Goal: Book appointment/travel/reservation

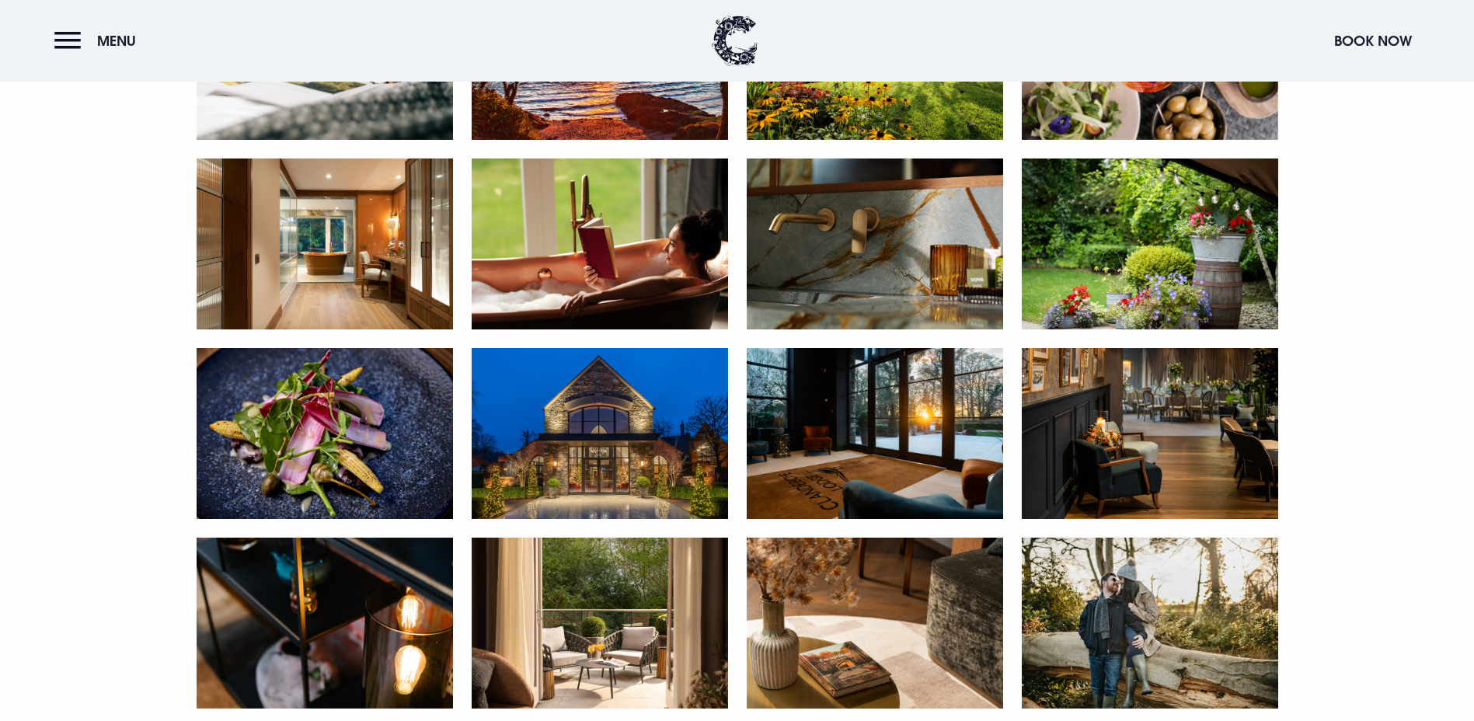
scroll to position [1554, 0]
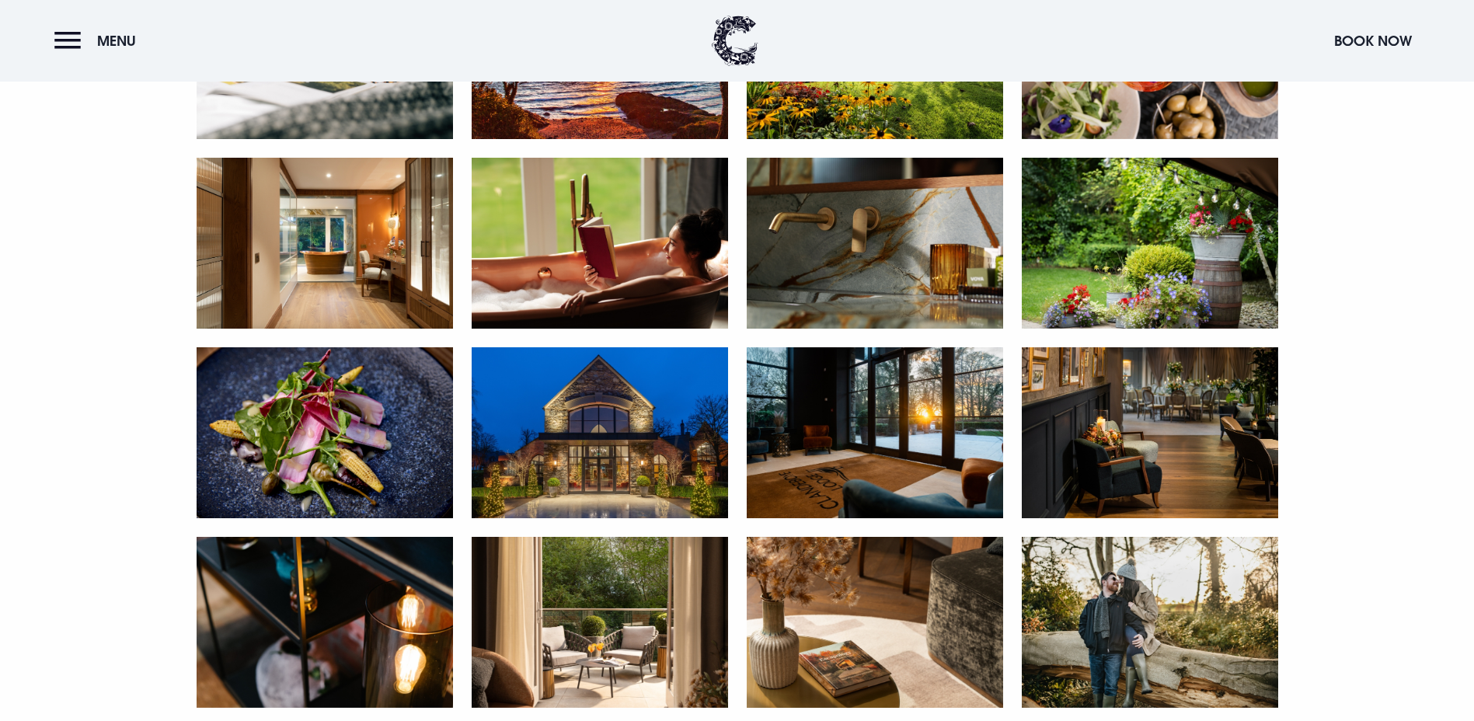
click at [342, 329] on img at bounding box center [325, 243] width 256 height 171
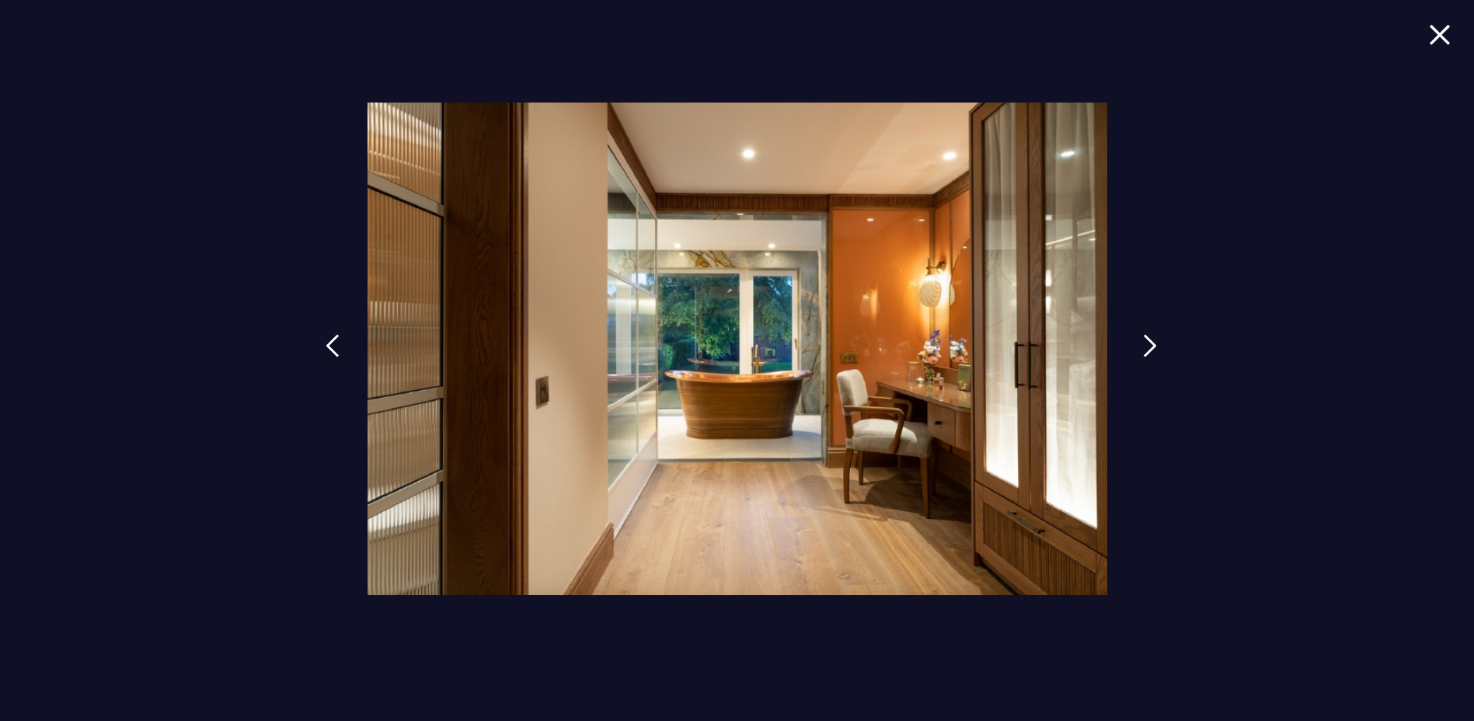
click at [1146, 342] on img at bounding box center [1150, 345] width 14 height 23
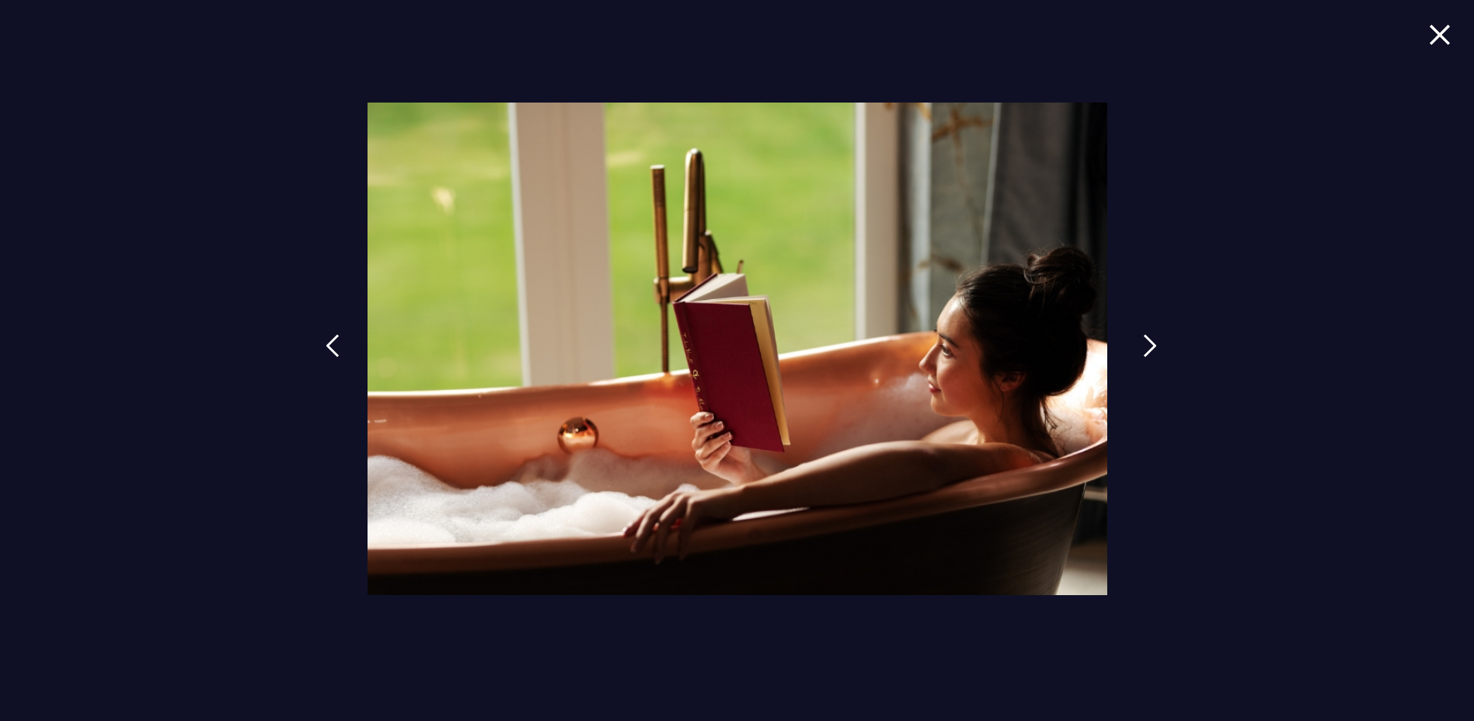
click at [1146, 342] on img at bounding box center [1150, 345] width 14 height 23
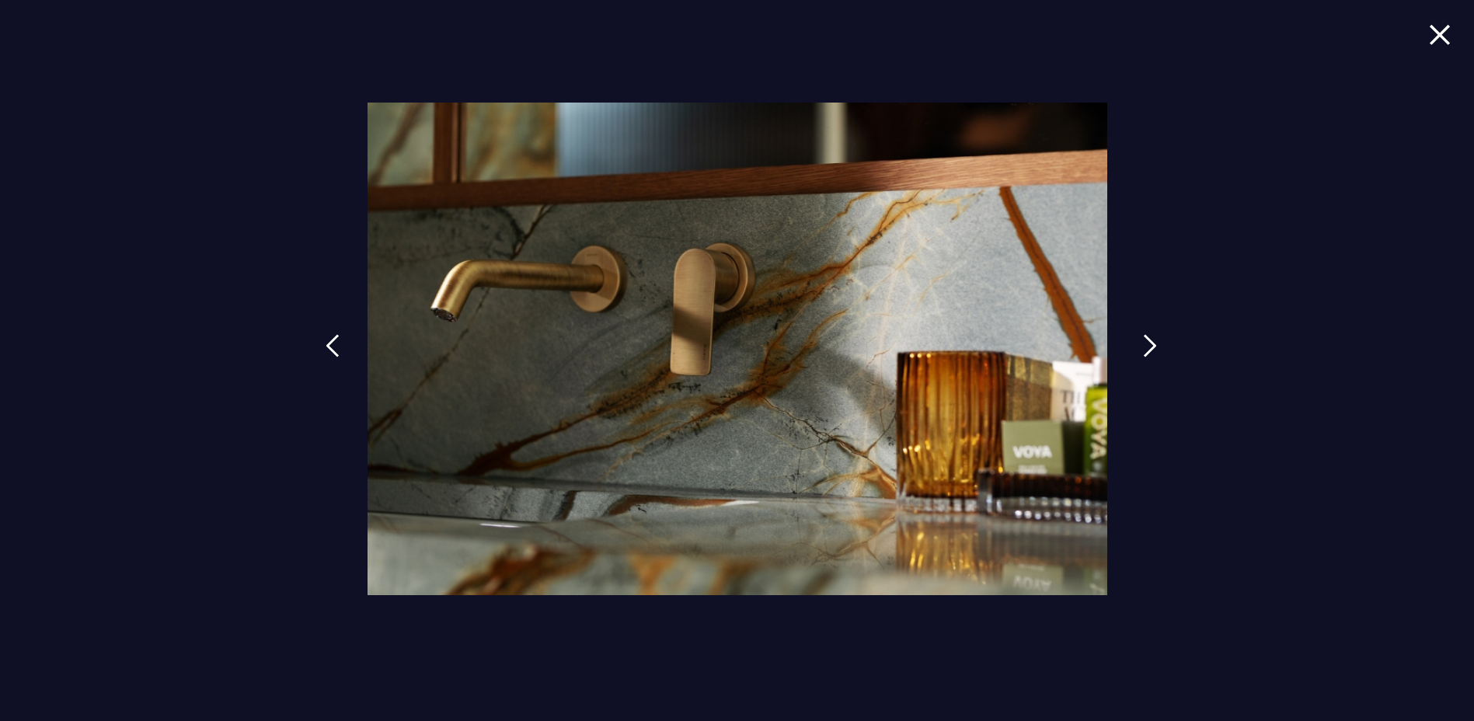
click at [1146, 342] on img at bounding box center [1150, 345] width 14 height 23
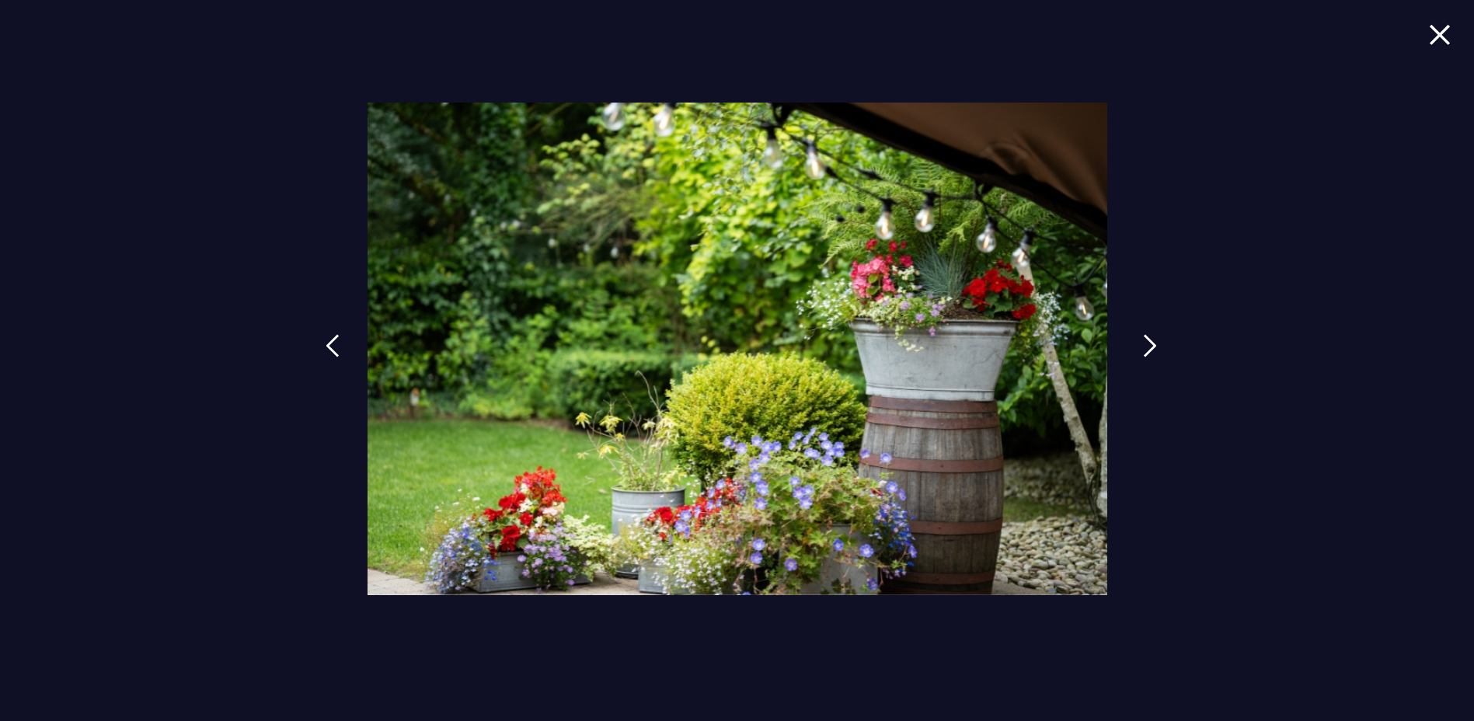
click at [1146, 342] on img at bounding box center [1150, 345] width 14 height 23
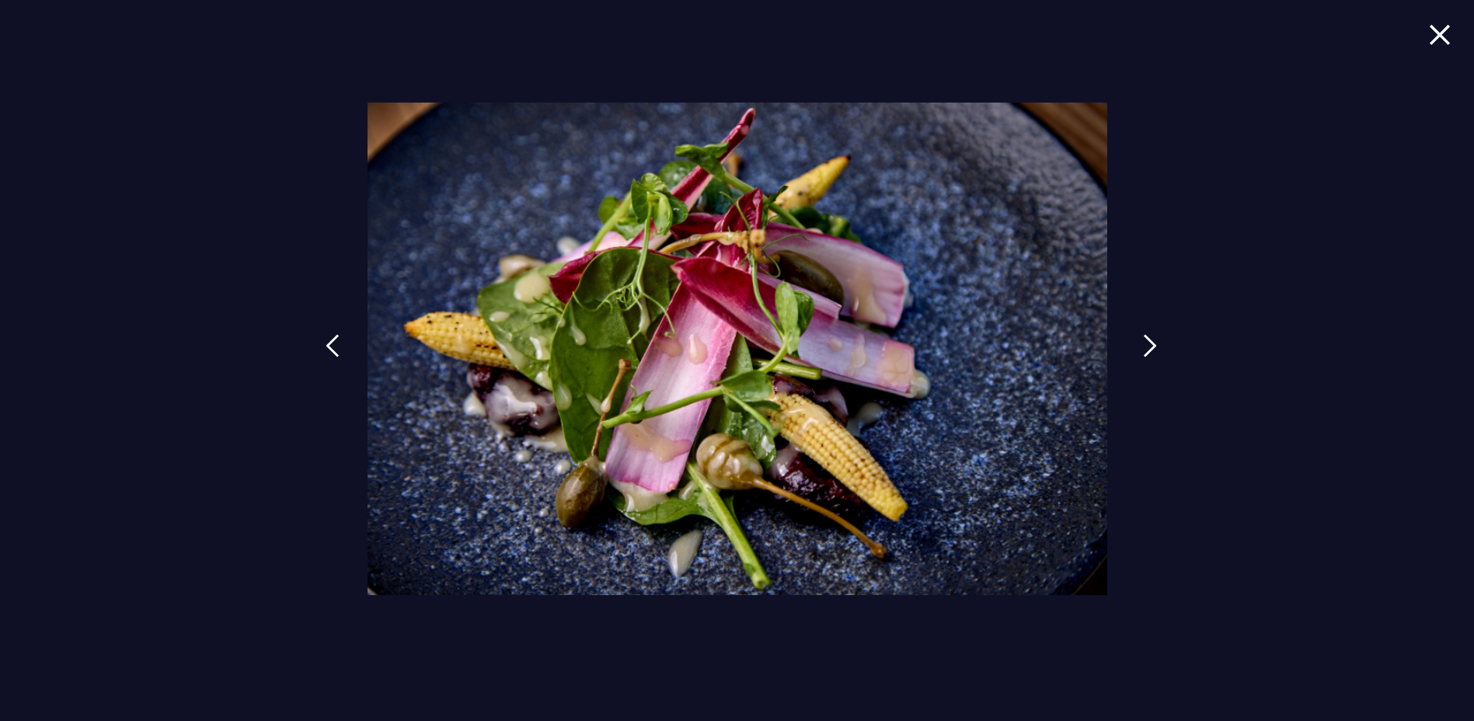
click at [1146, 342] on img at bounding box center [1150, 345] width 14 height 23
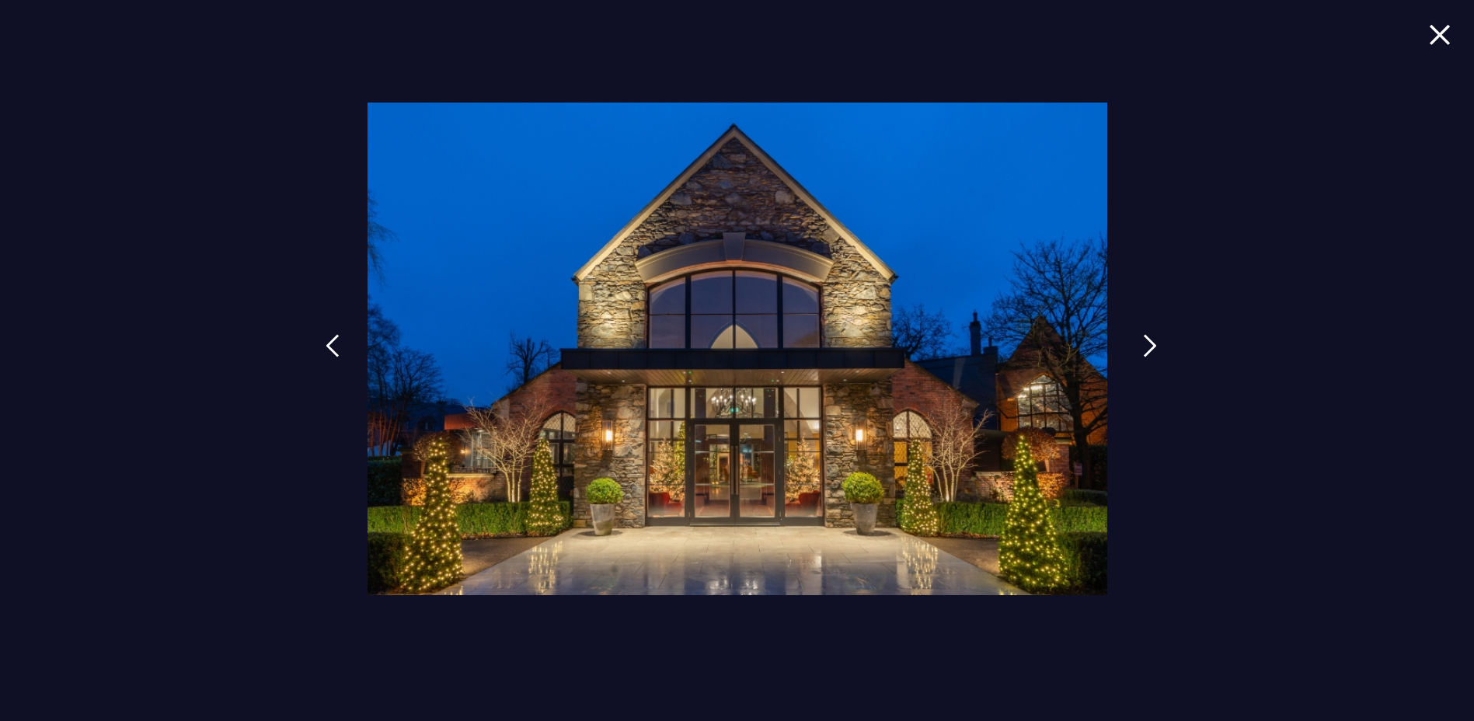
click at [1146, 342] on img at bounding box center [1150, 345] width 14 height 23
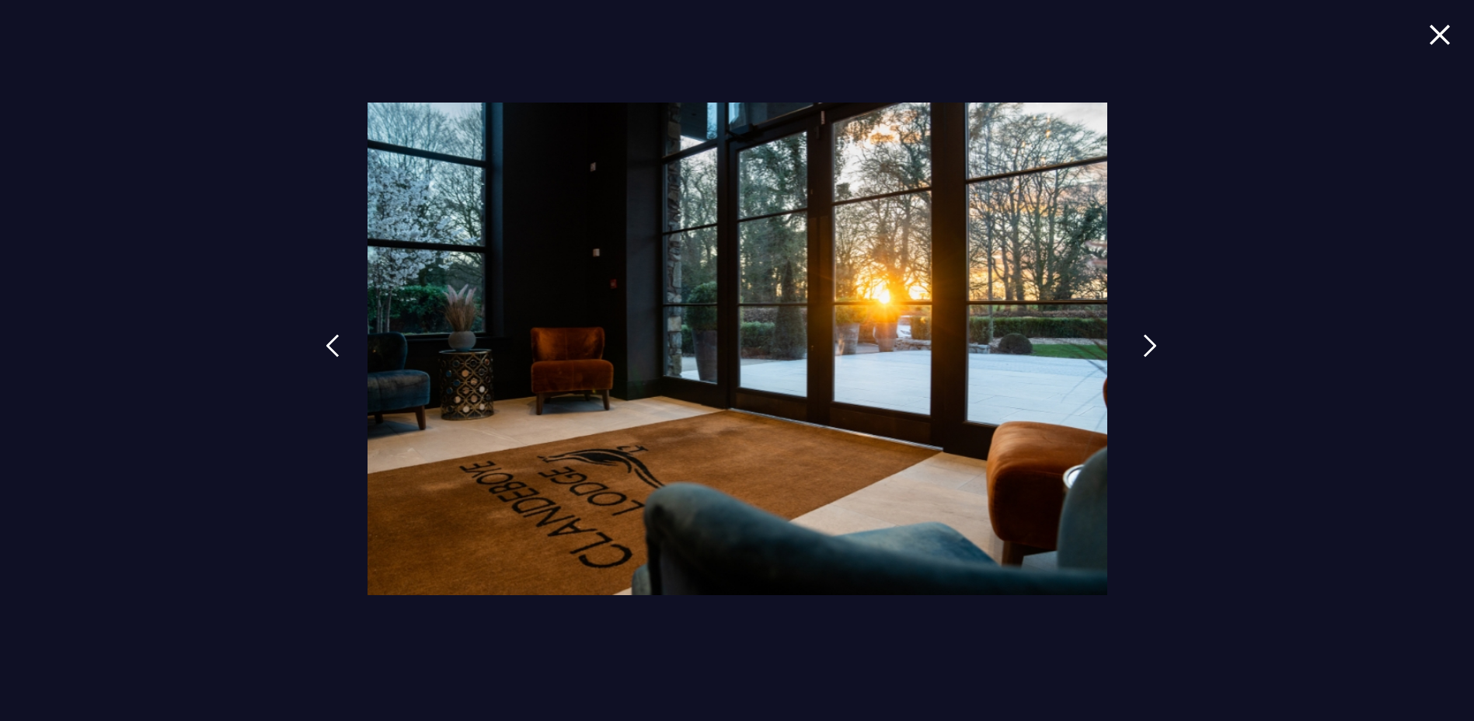
click at [1146, 342] on img at bounding box center [1150, 345] width 14 height 23
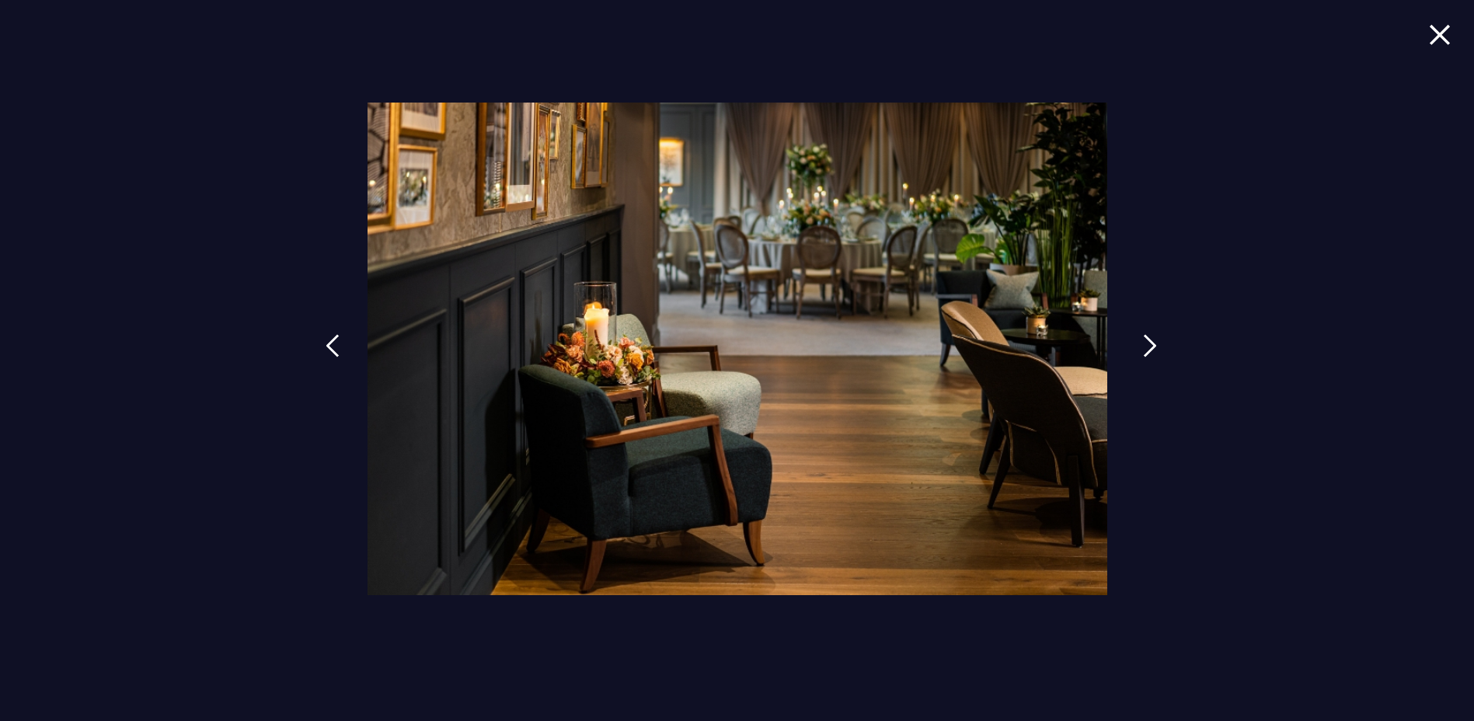
click at [1146, 342] on img at bounding box center [1150, 345] width 14 height 23
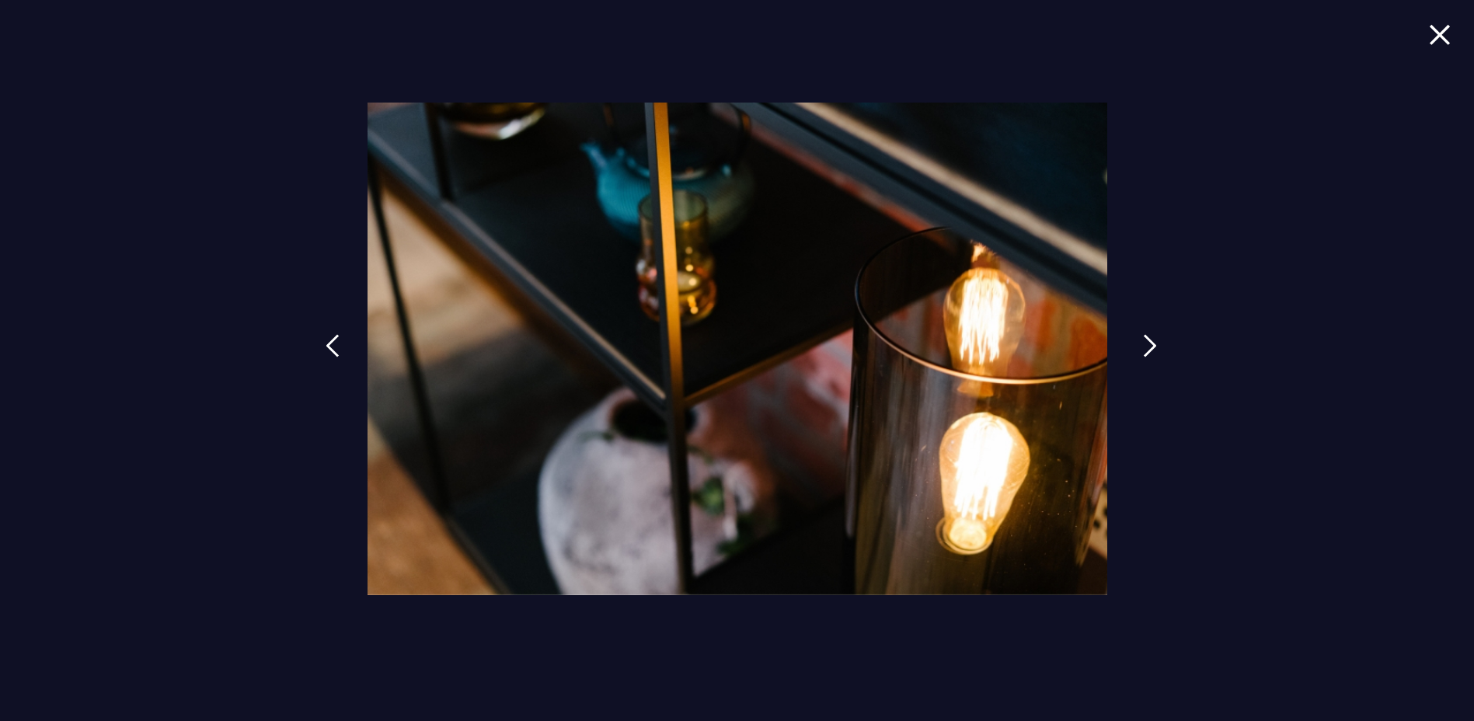
click at [1146, 342] on img at bounding box center [1150, 345] width 14 height 23
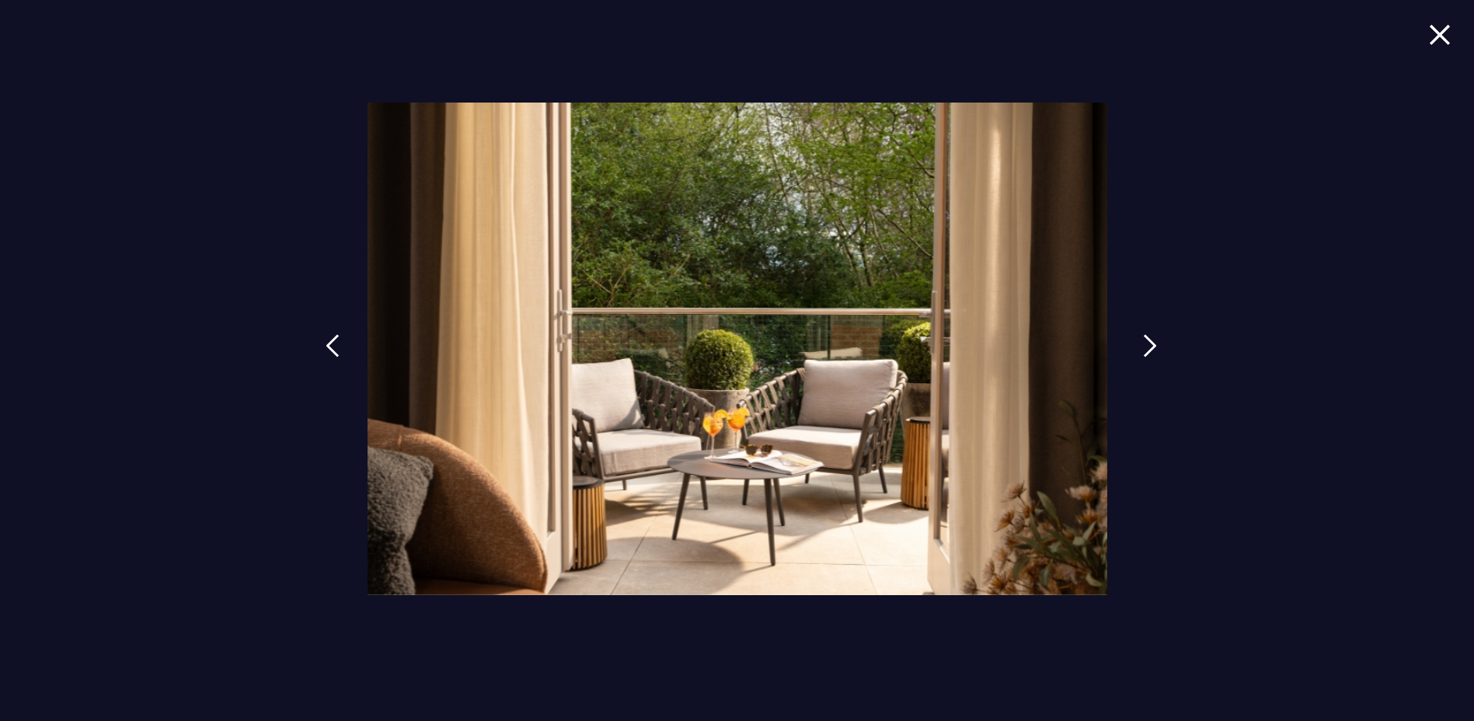
click at [1146, 342] on img at bounding box center [1150, 345] width 14 height 23
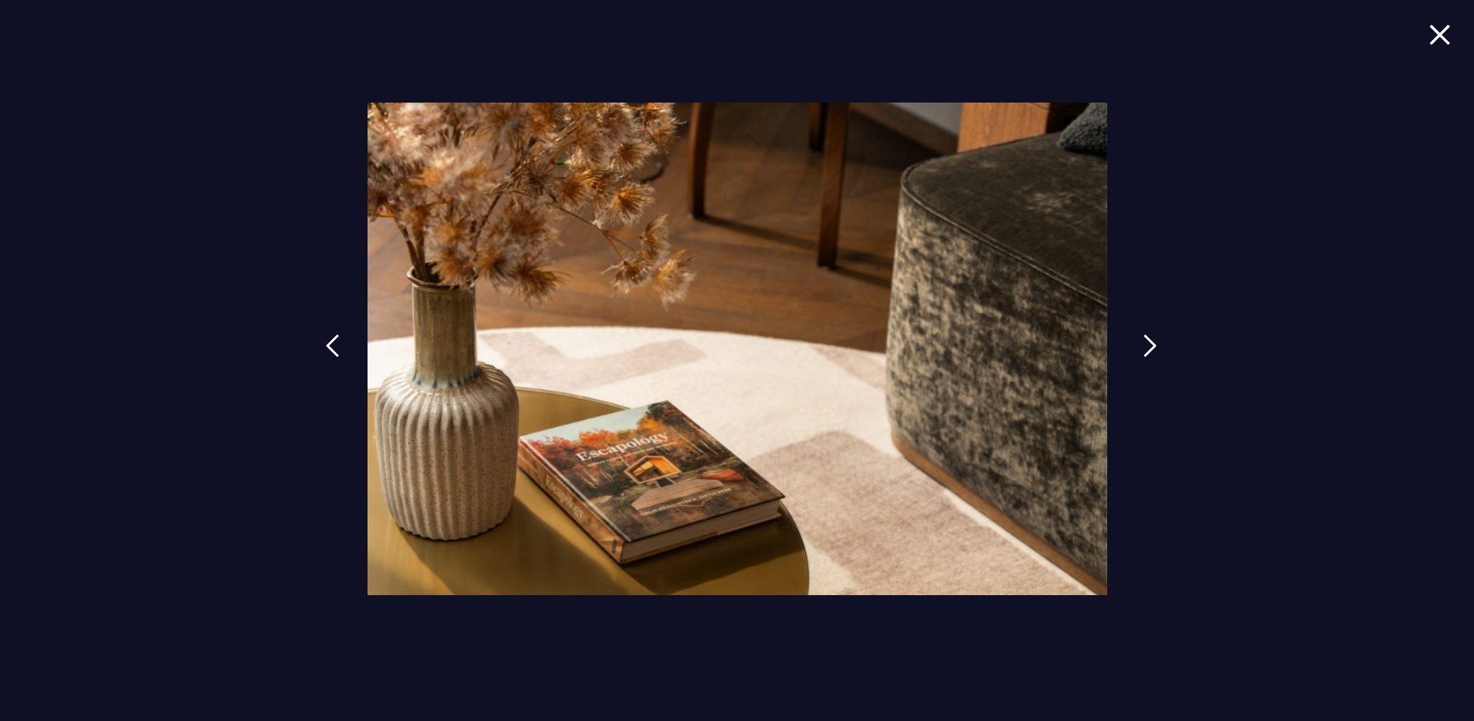
click at [1146, 342] on img at bounding box center [1150, 345] width 14 height 23
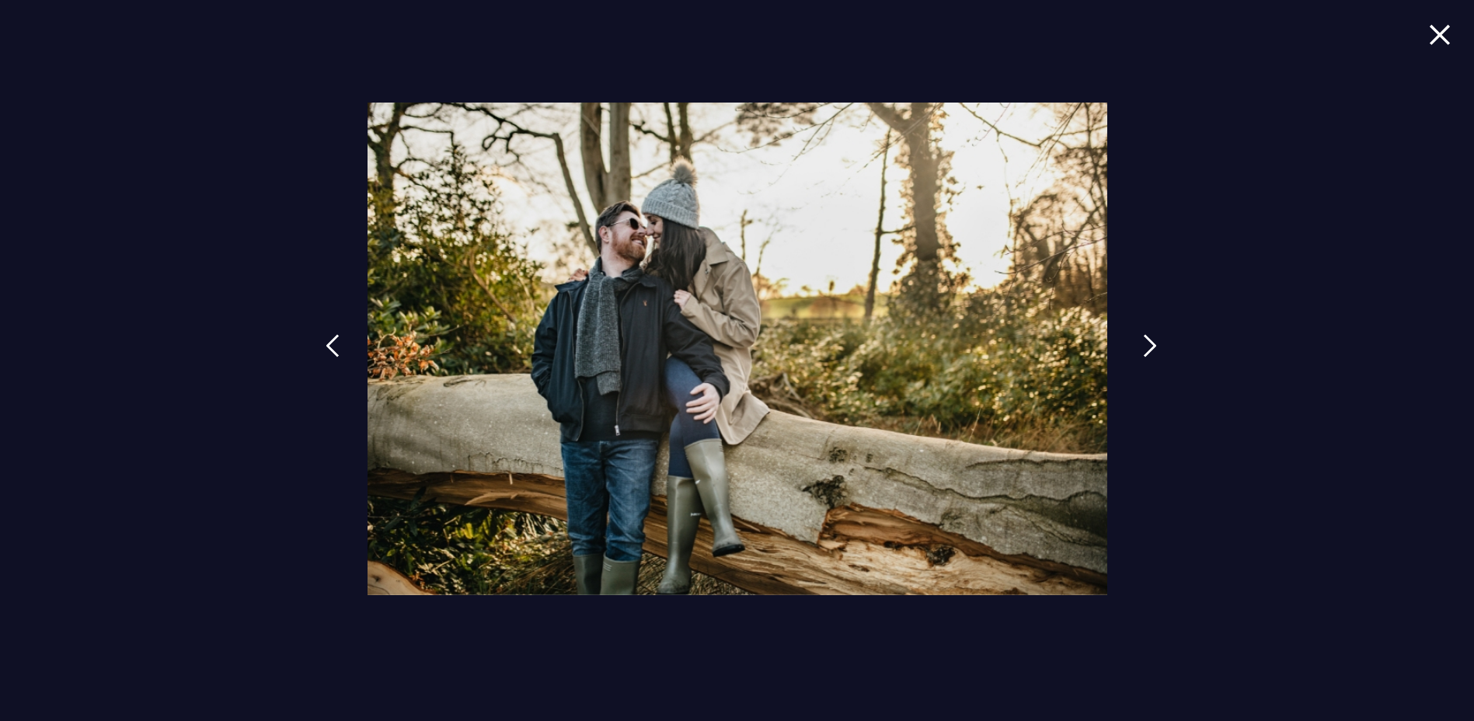
click at [1146, 342] on img at bounding box center [1150, 345] width 14 height 23
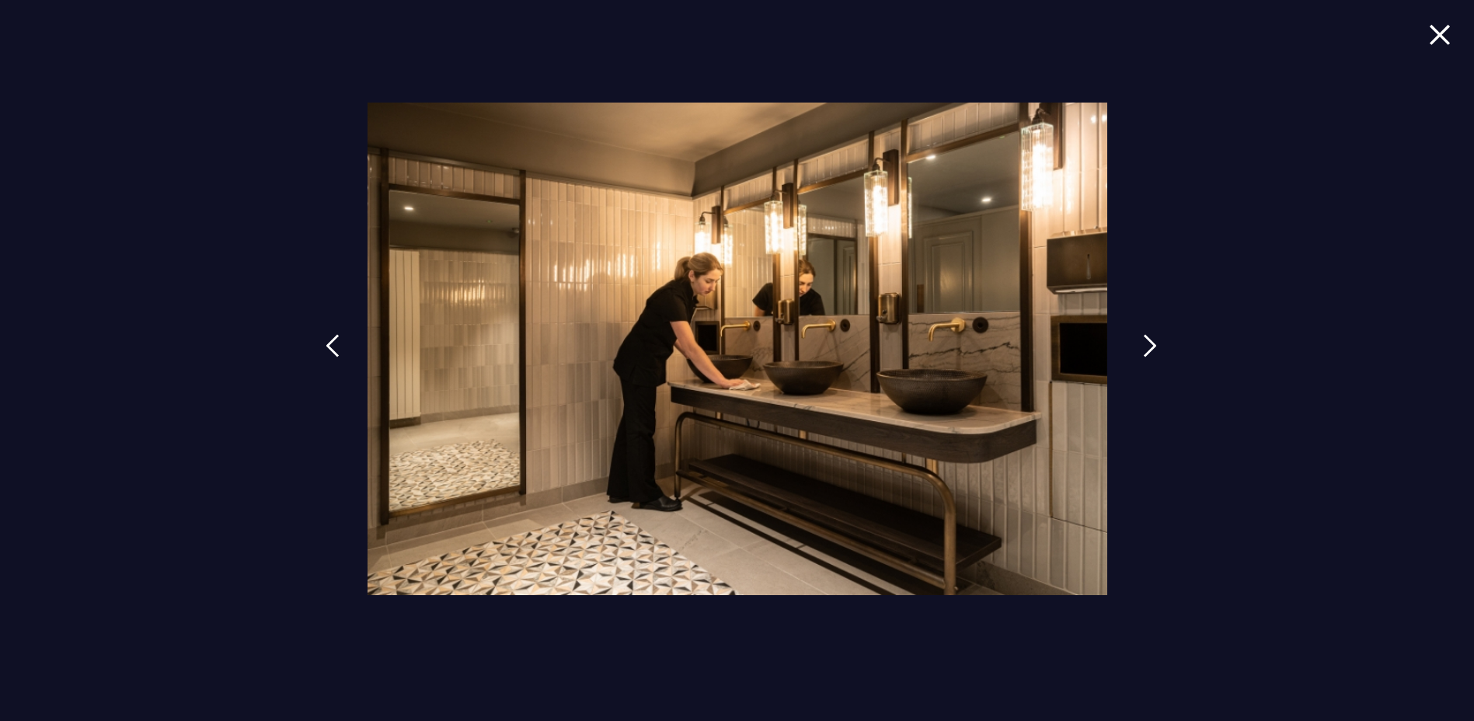
click at [1146, 342] on img at bounding box center [1150, 345] width 14 height 23
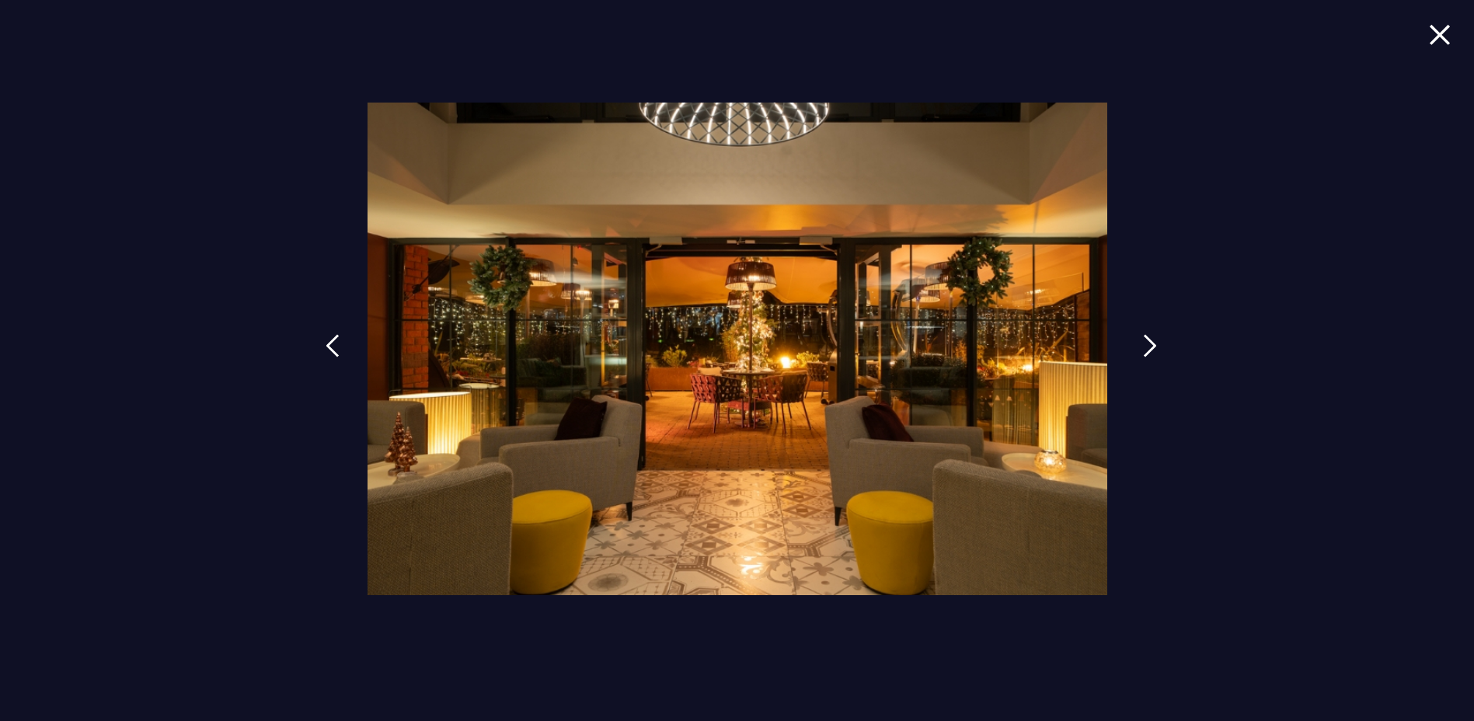
click at [1146, 342] on img at bounding box center [1150, 345] width 14 height 23
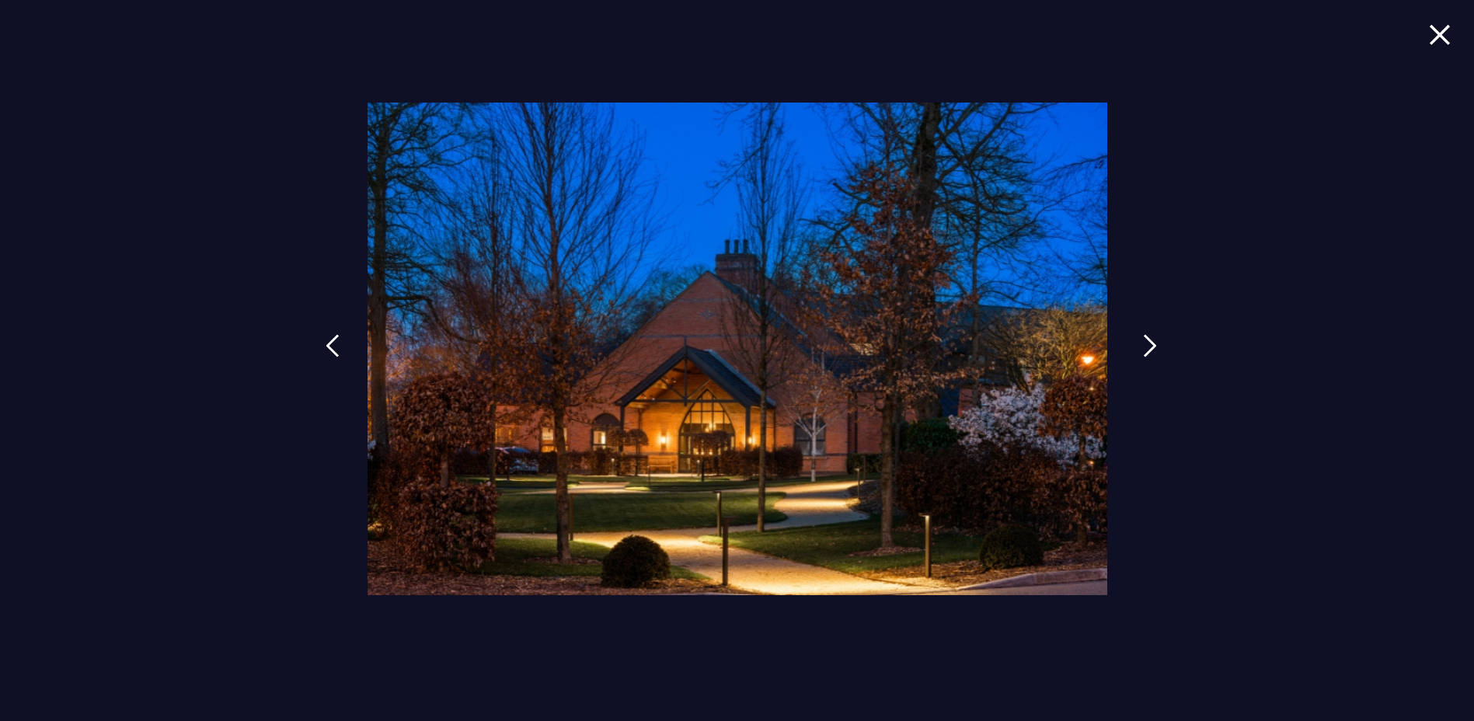
click at [1146, 342] on img at bounding box center [1150, 345] width 14 height 23
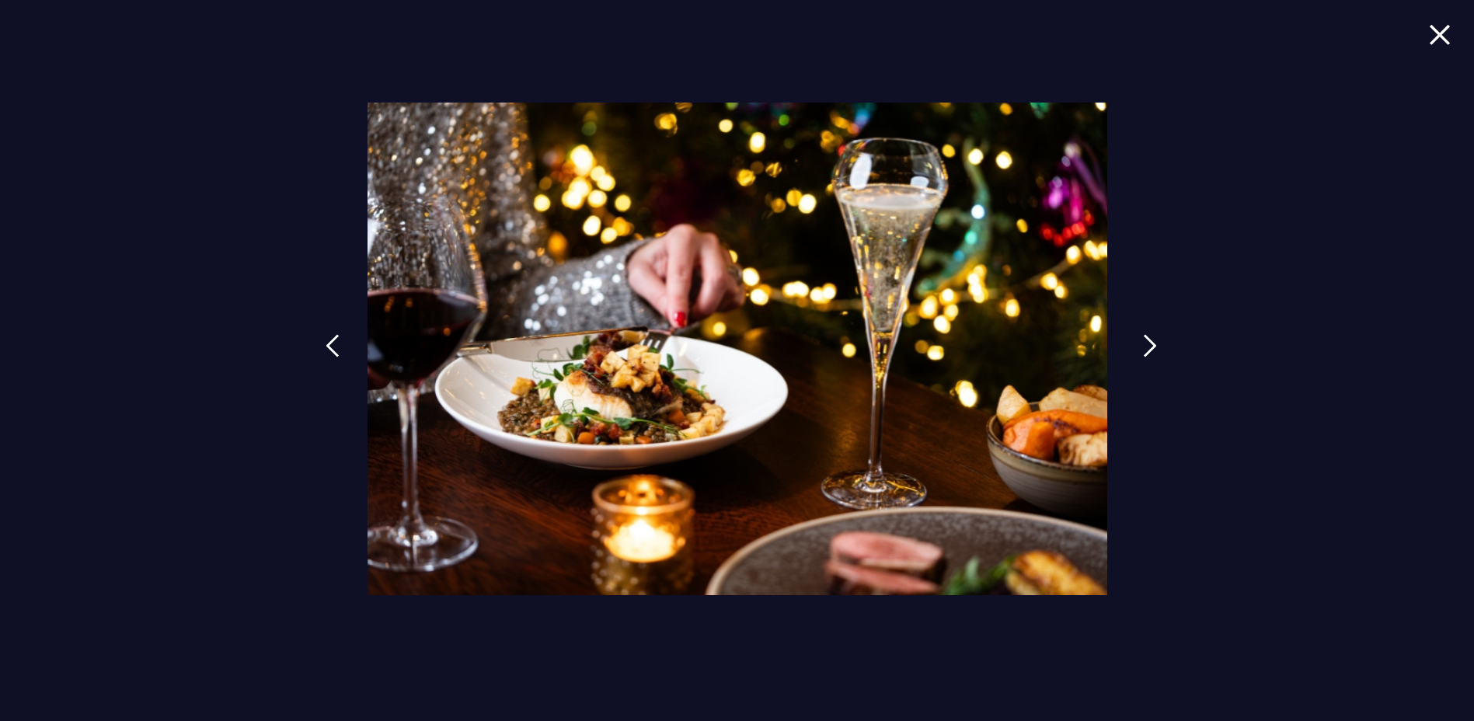
click at [1146, 342] on img at bounding box center [1150, 345] width 14 height 23
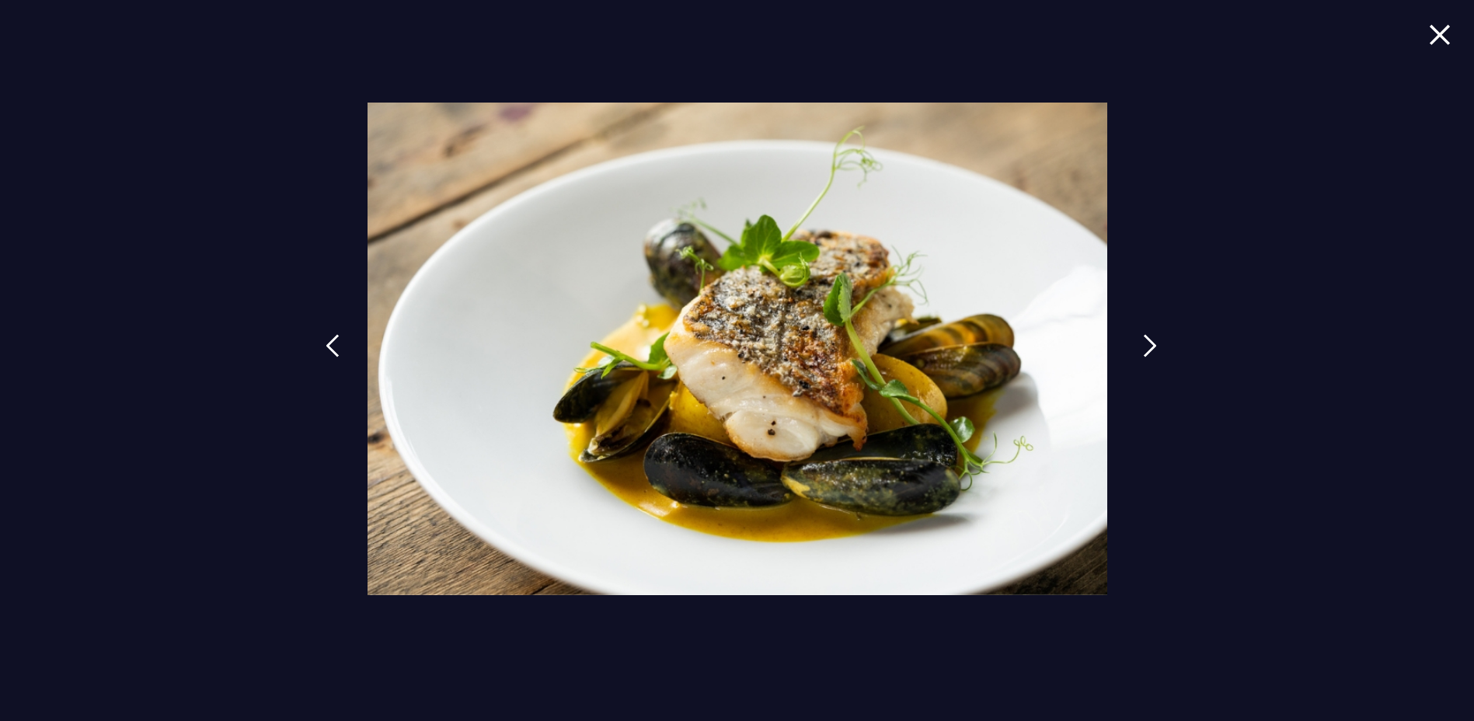
click at [1146, 342] on img at bounding box center [1150, 345] width 14 height 23
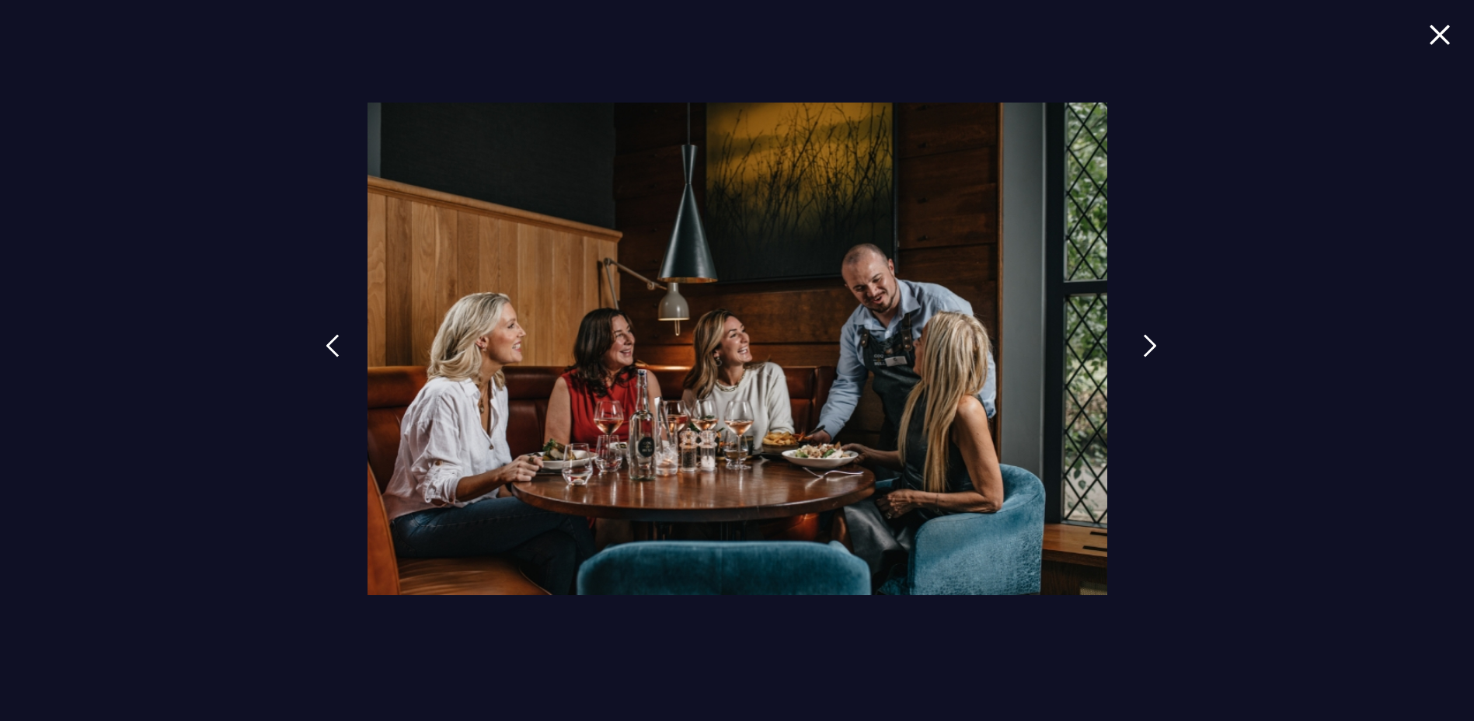
click at [1146, 342] on img at bounding box center [1150, 345] width 14 height 23
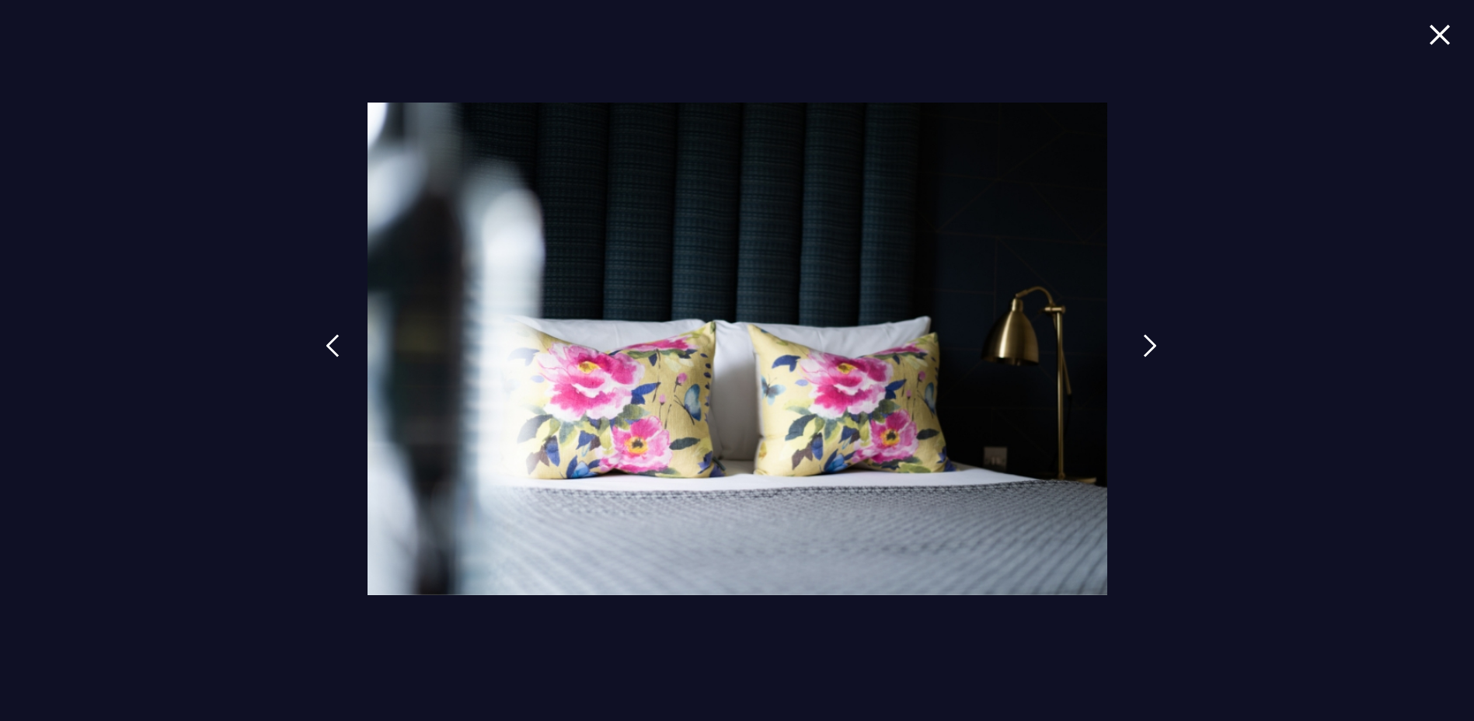
click at [1146, 342] on img at bounding box center [1150, 345] width 14 height 23
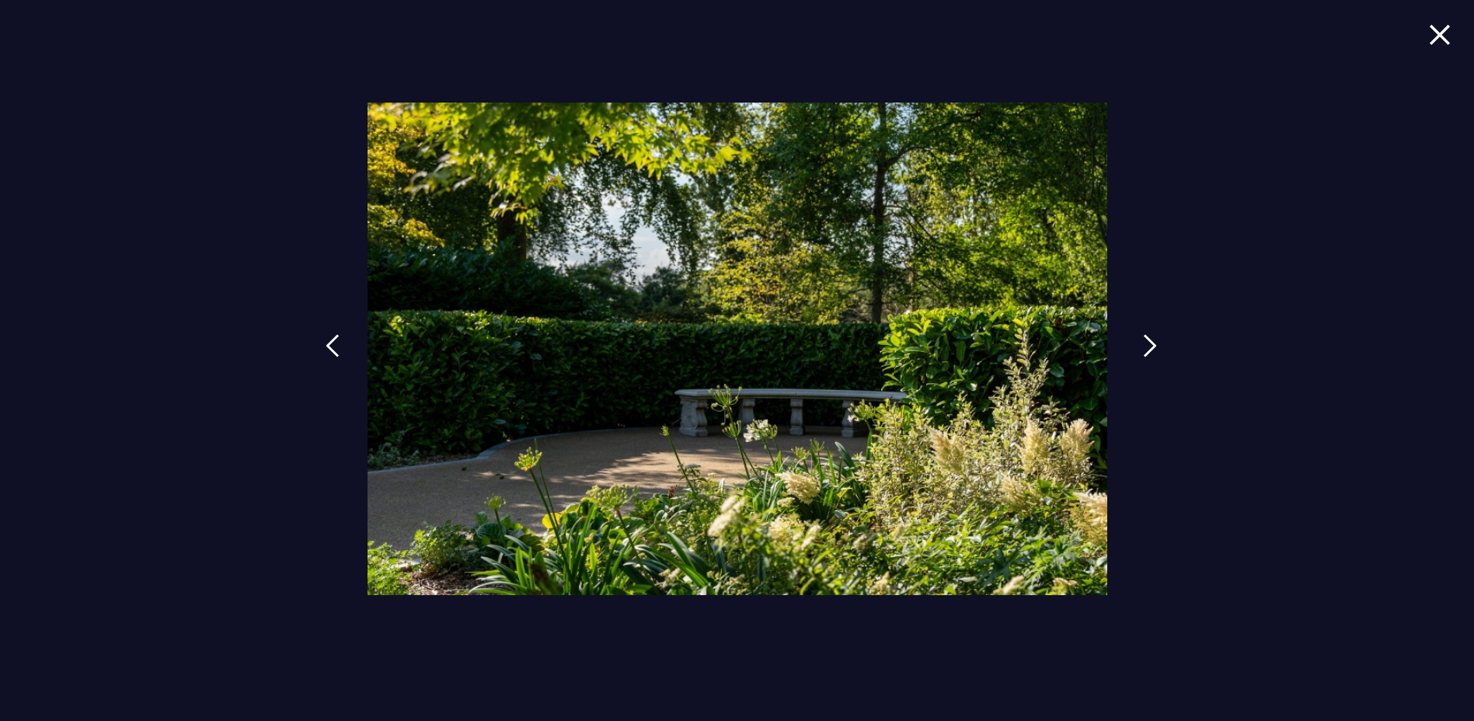
click at [1146, 342] on img at bounding box center [1150, 345] width 14 height 23
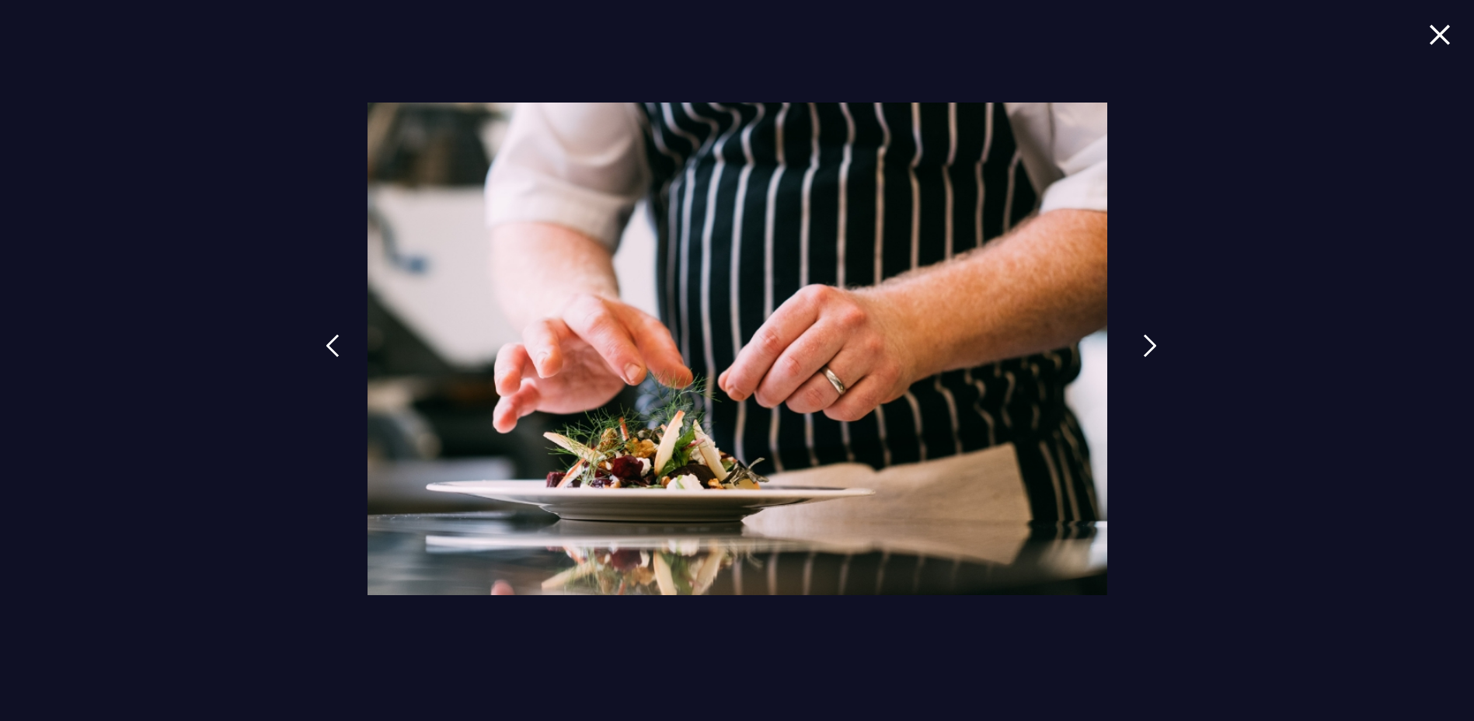
click at [1146, 342] on img at bounding box center [1150, 345] width 14 height 23
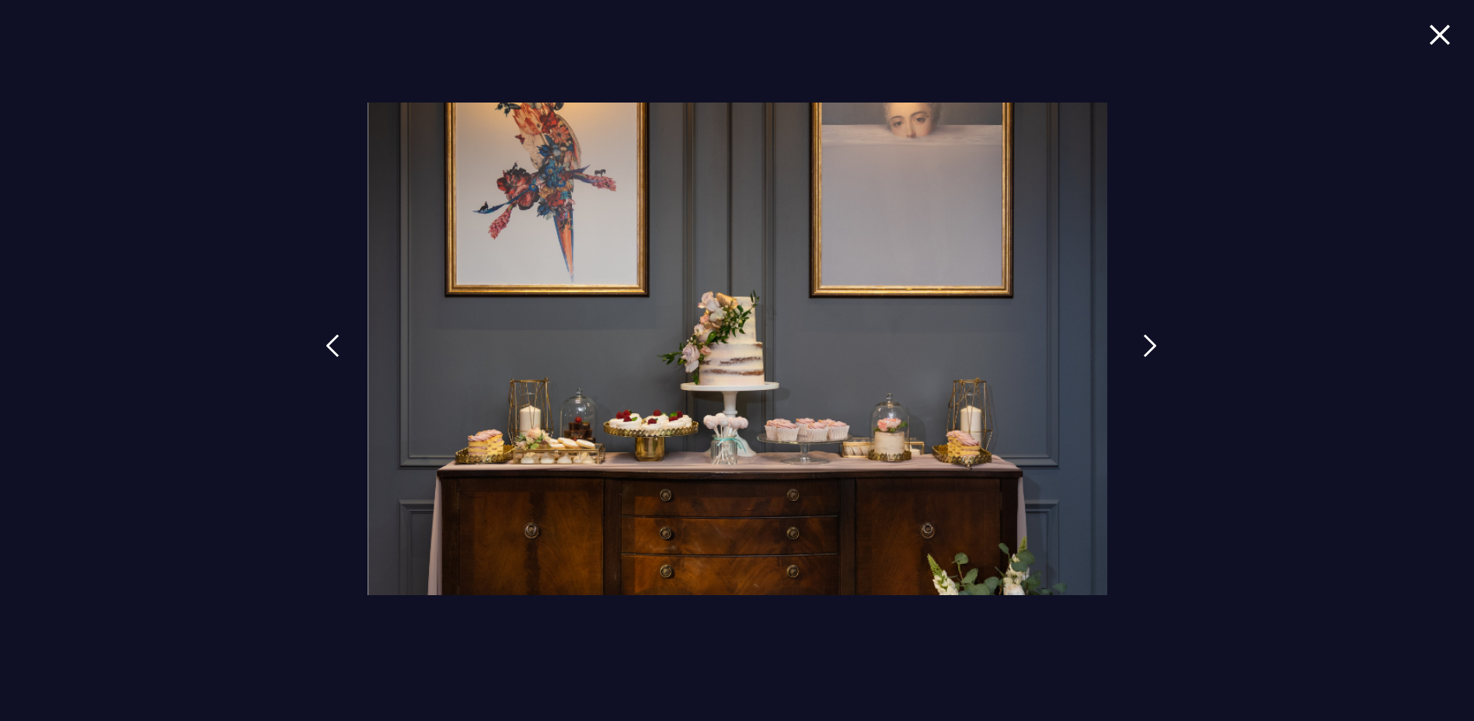
click at [1146, 342] on img at bounding box center [1150, 345] width 14 height 23
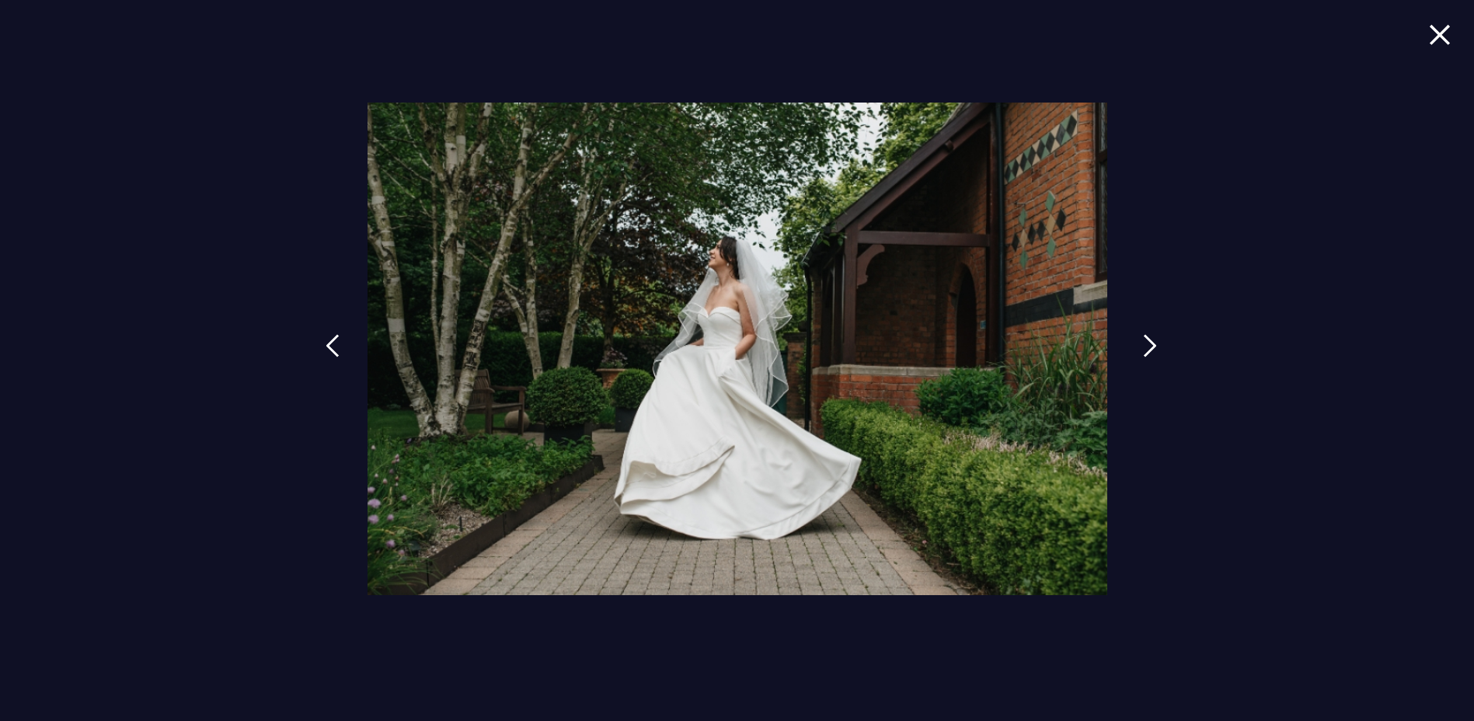
click at [1146, 342] on img at bounding box center [1150, 345] width 14 height 23
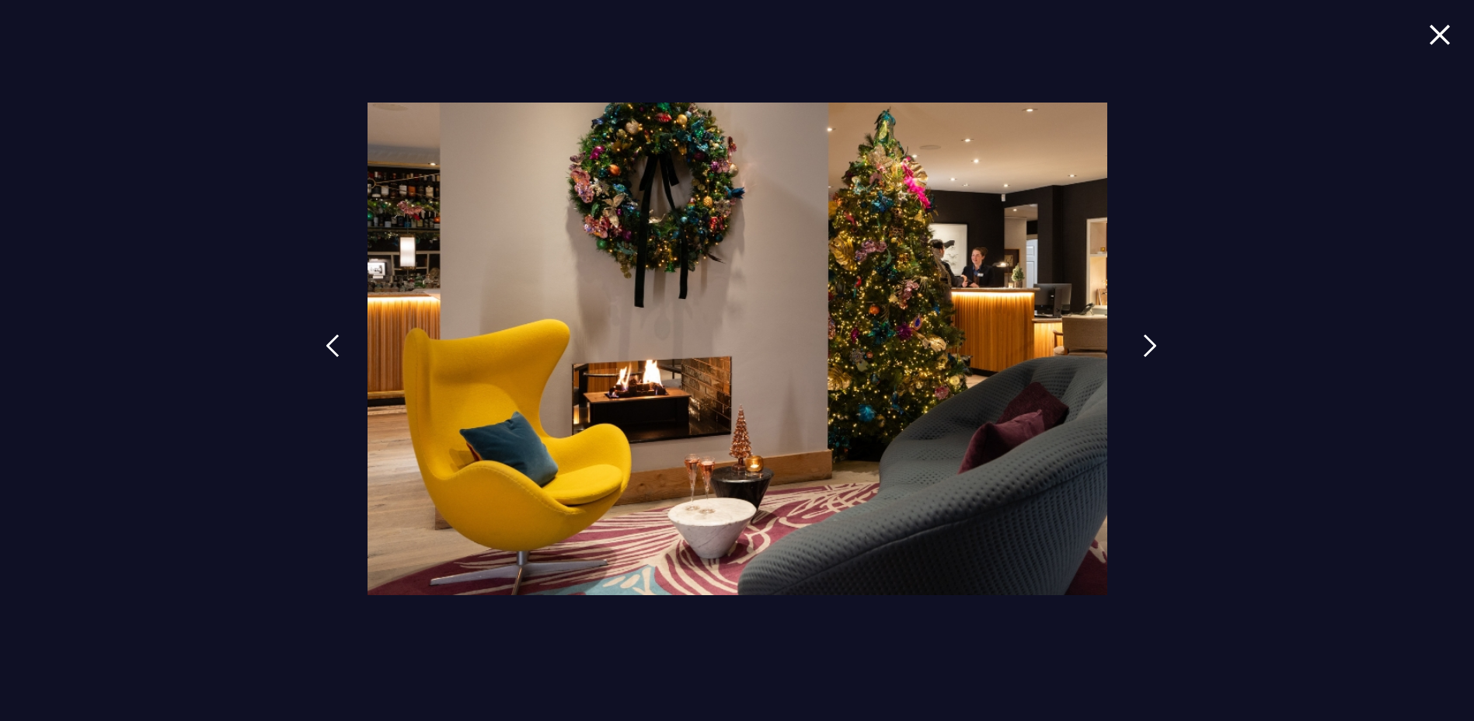
click at [1146, 342] on img at bounding box center [1150, 345] width 14 height 23
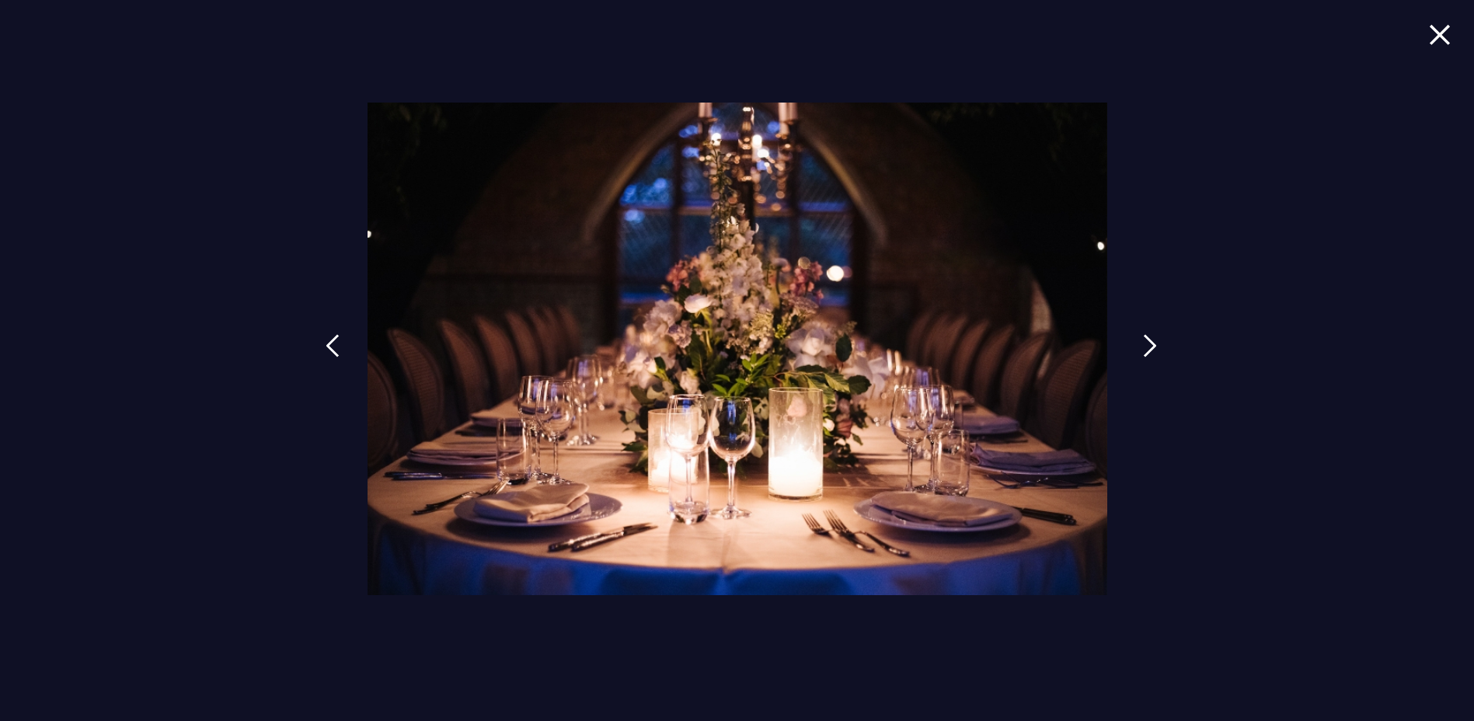
click at [1148, 343] on img at bounding box center [1150, 345] width 14 height 23
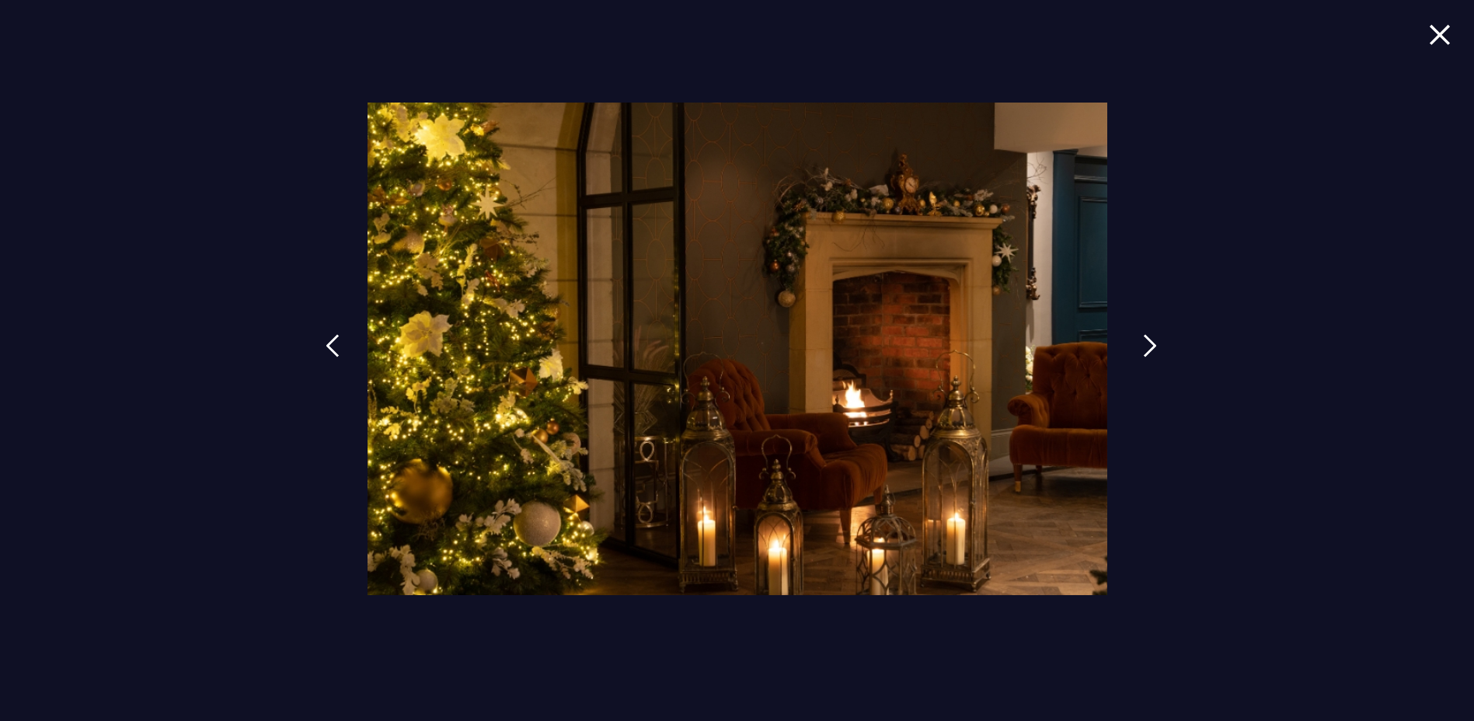
click at [1148, 343] on img at bounding box center [1150, 345] width 14 height 23
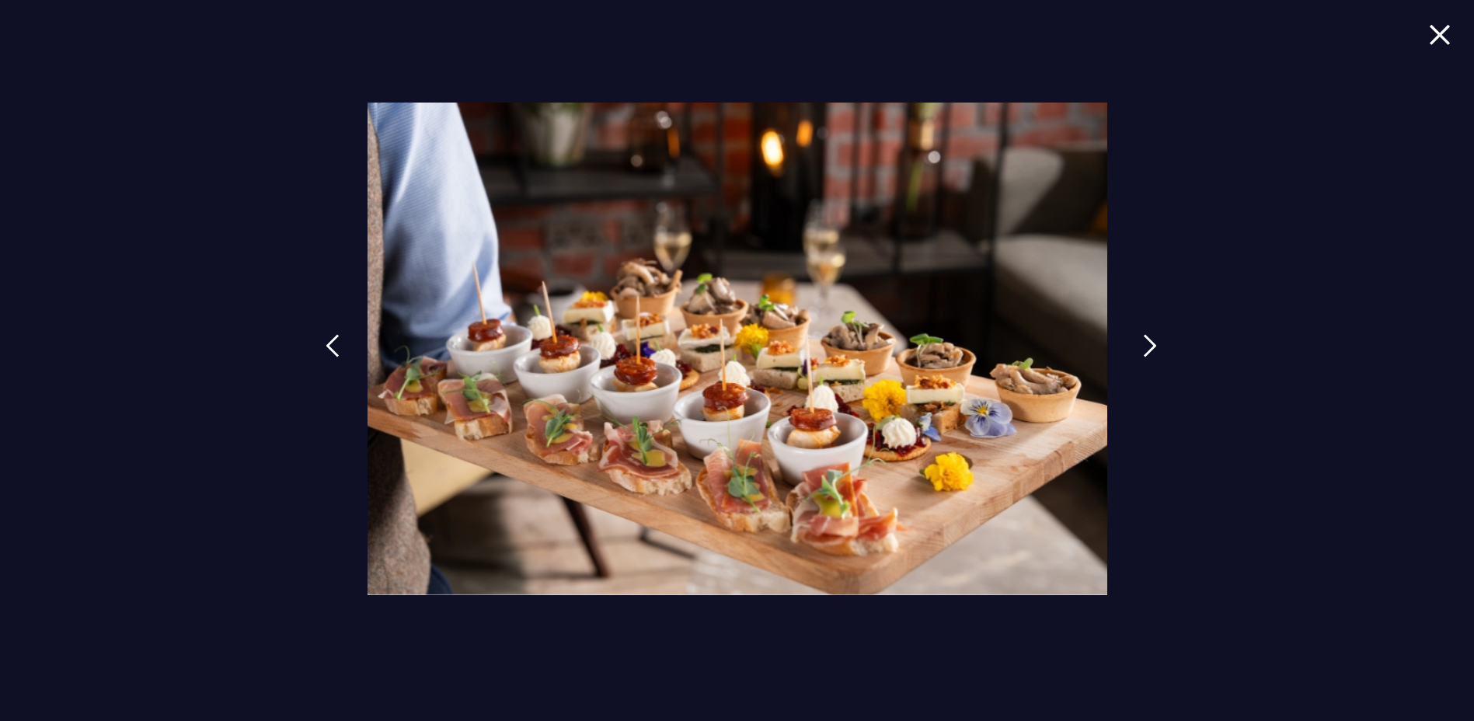
click at [1148, 343] on img at bounding box center [1150, 345] width 14 height 23
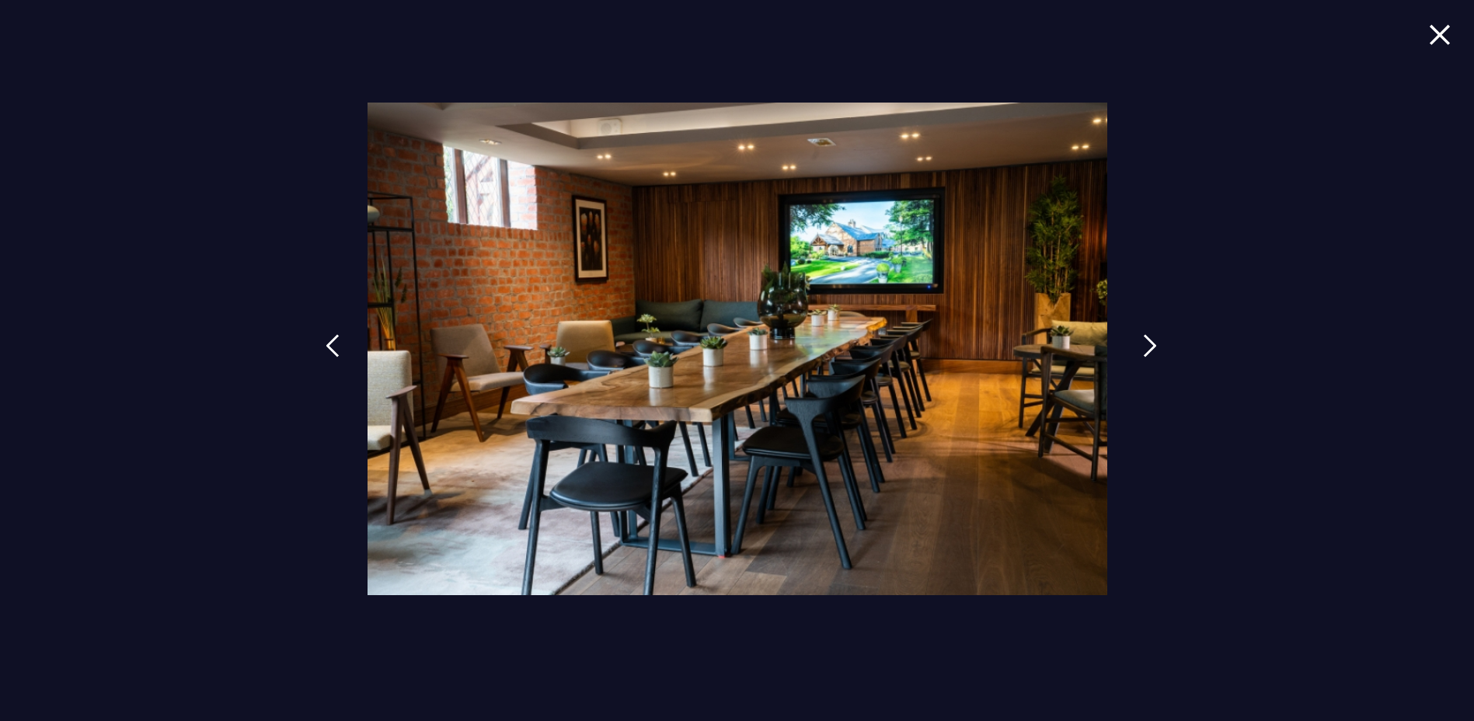
click at [1148, 343] on img at bounding box center [1150, 345] width 14 height 23
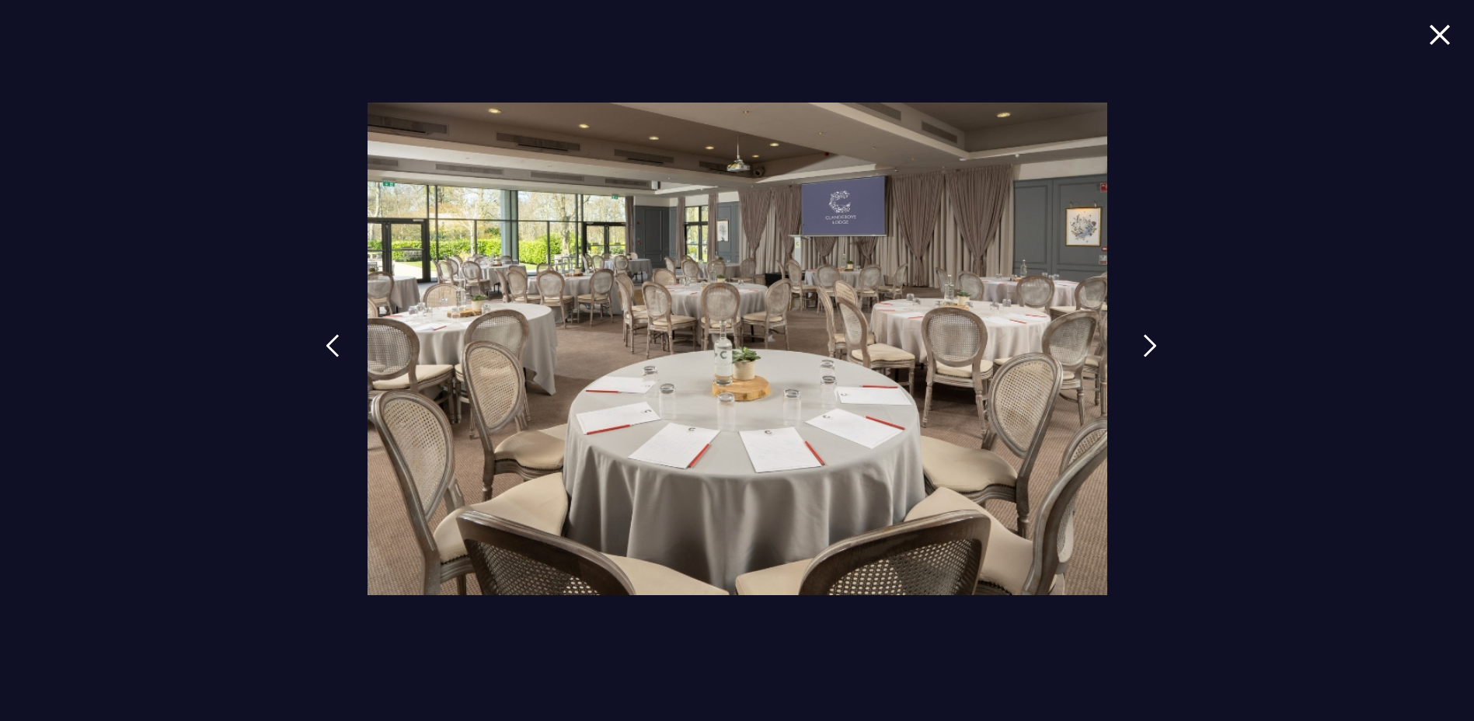
click at [1148, 343] on img at bounding box center [1150, 345] width 14 height 23
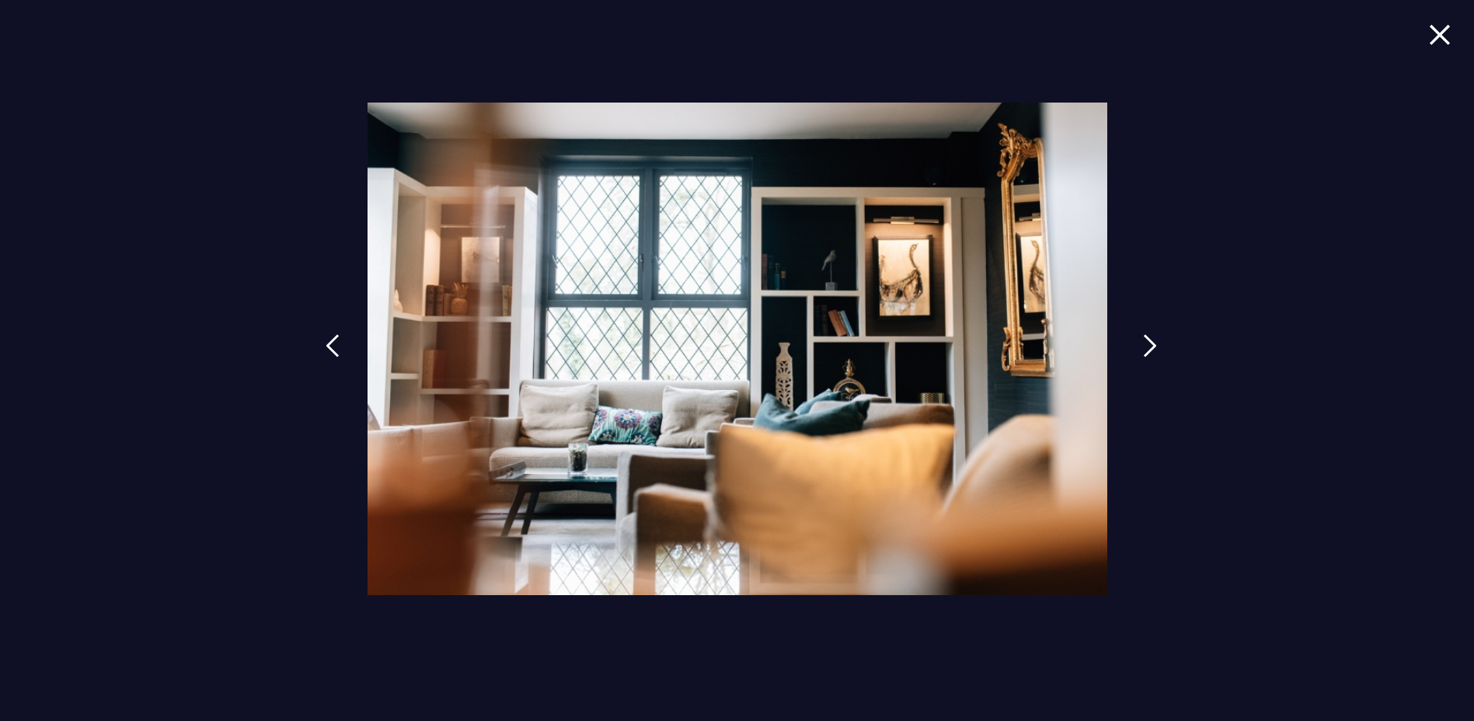
click at [1151, 342] on img at bounding box center [1150, 345] width 14 height 23
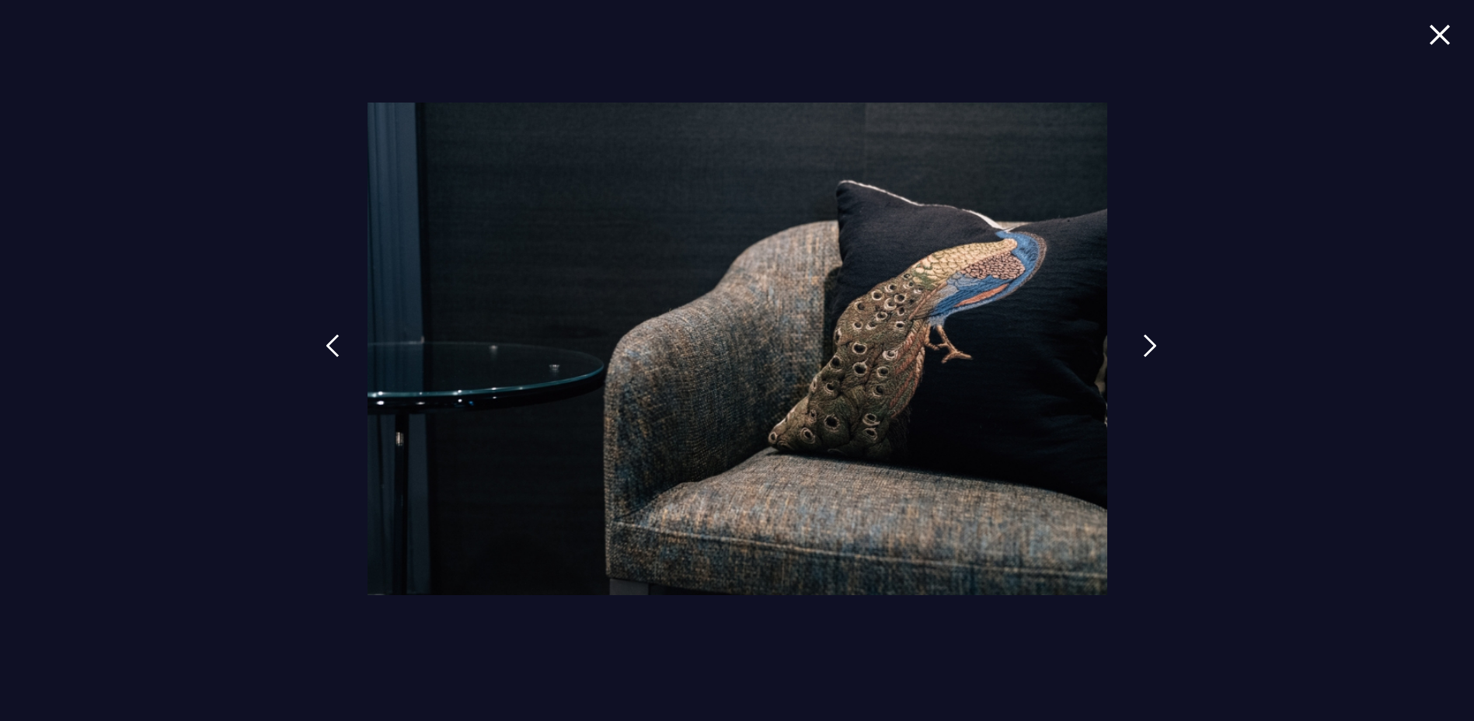
click at [1151, 342] on img at bounding box center [1150, 345] width 14 height 23
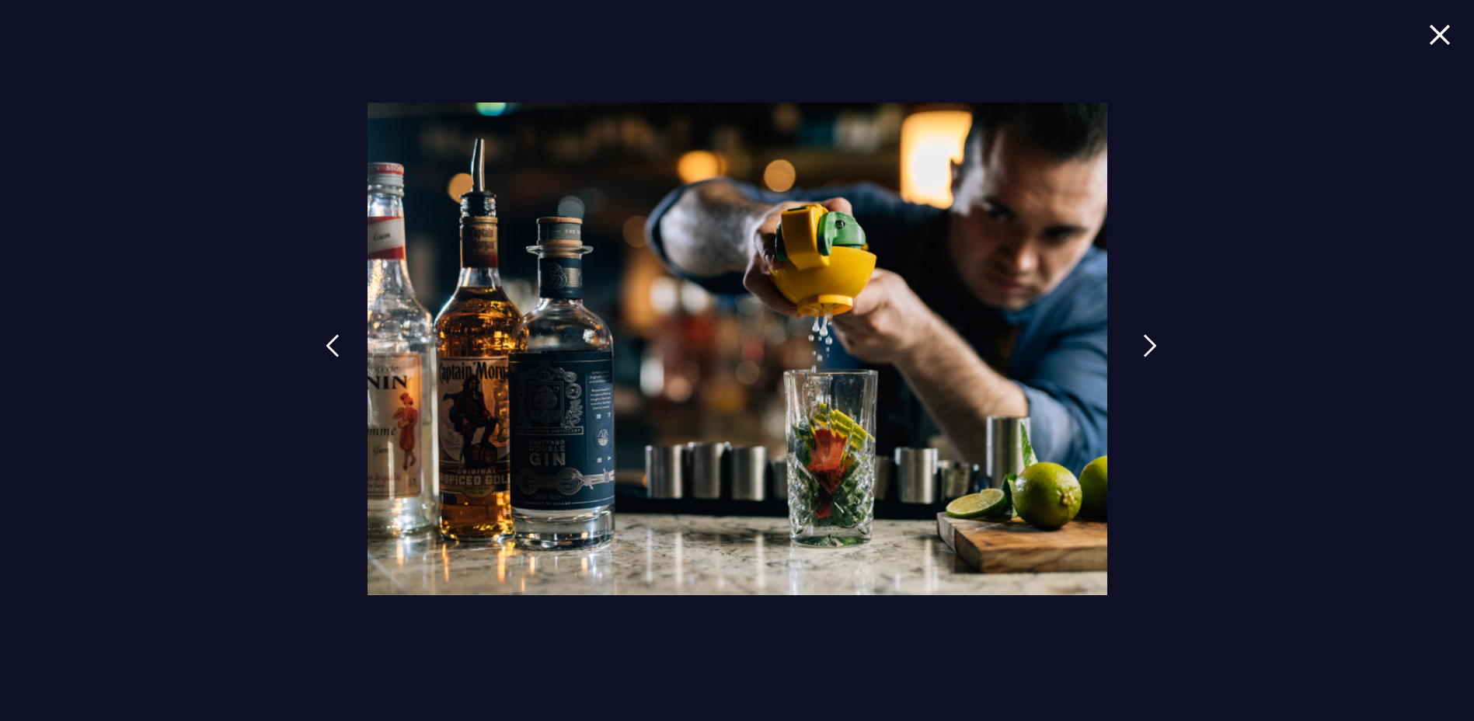
click at [1146, 340] on img at bounding box center [1150, 345] width 14 height 23
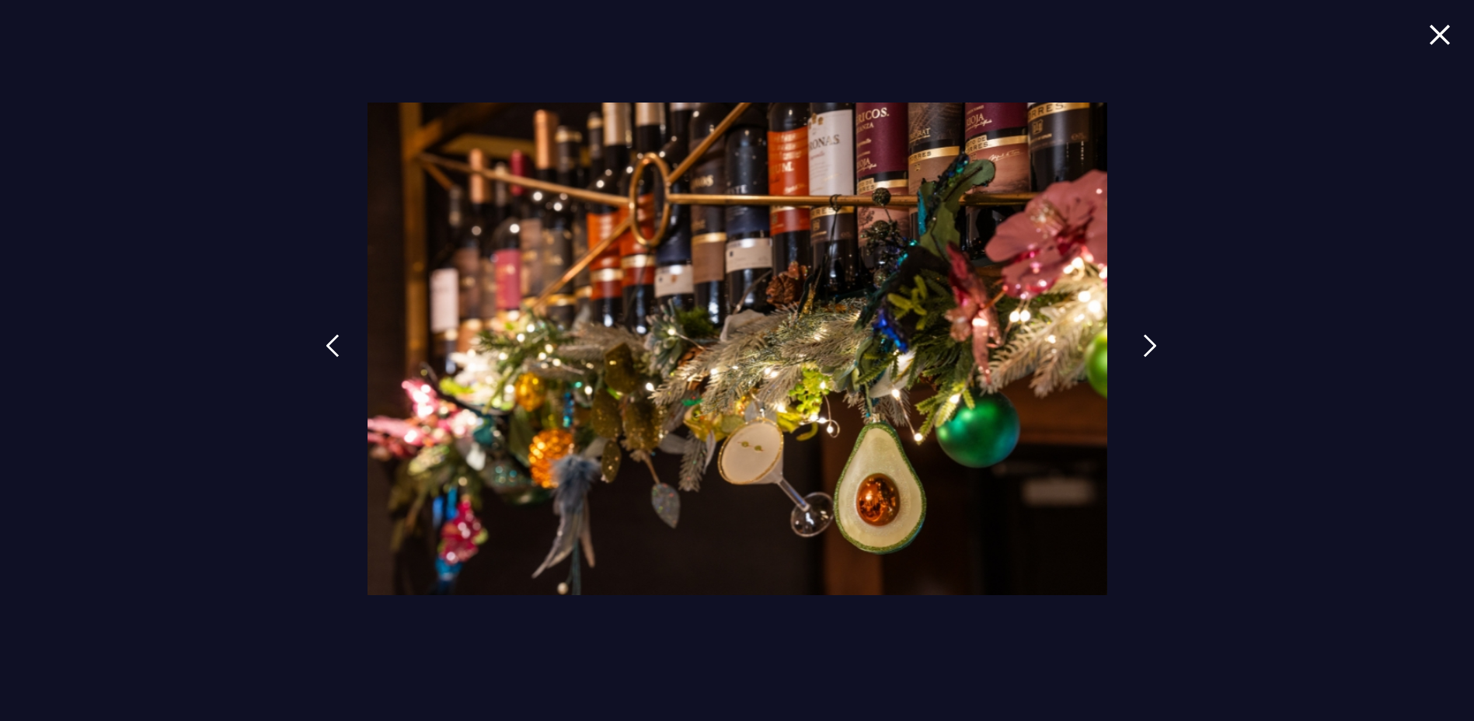
click at [1146, 340] on img at bounding box center [1150, 345] width 14 height 23
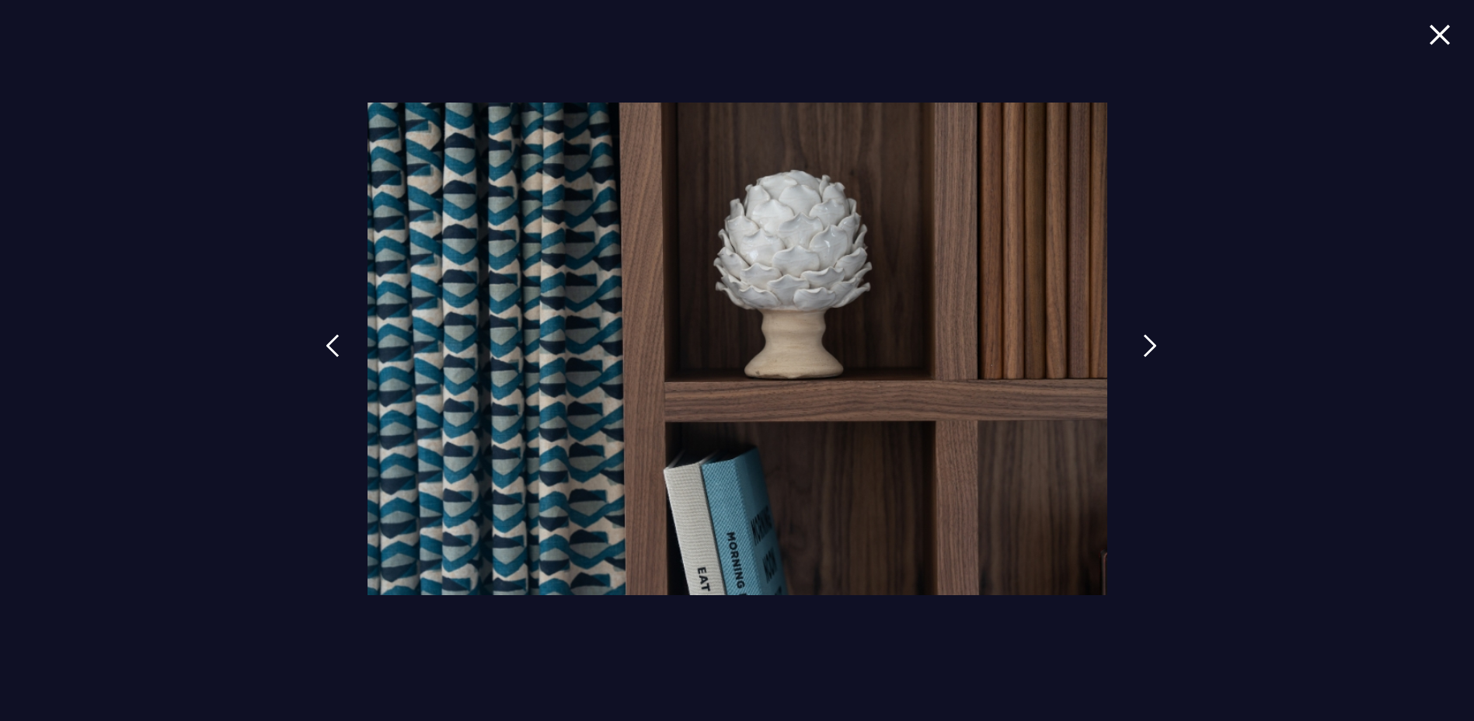
click at [1146, 340] on img at bounding box center [1150, 345] width 14 height 23
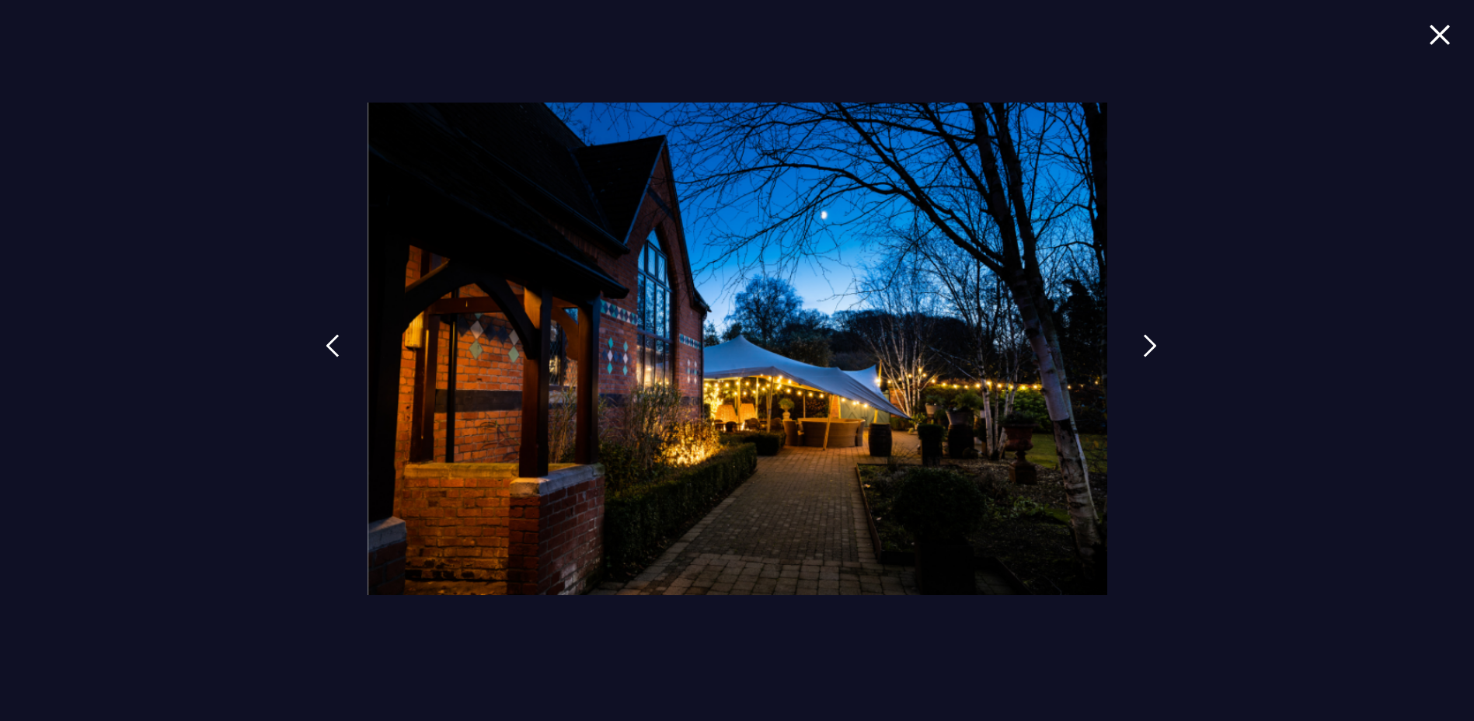
click at [1154, 337] on img at bounding box center [1150, 345] width 14 height 23
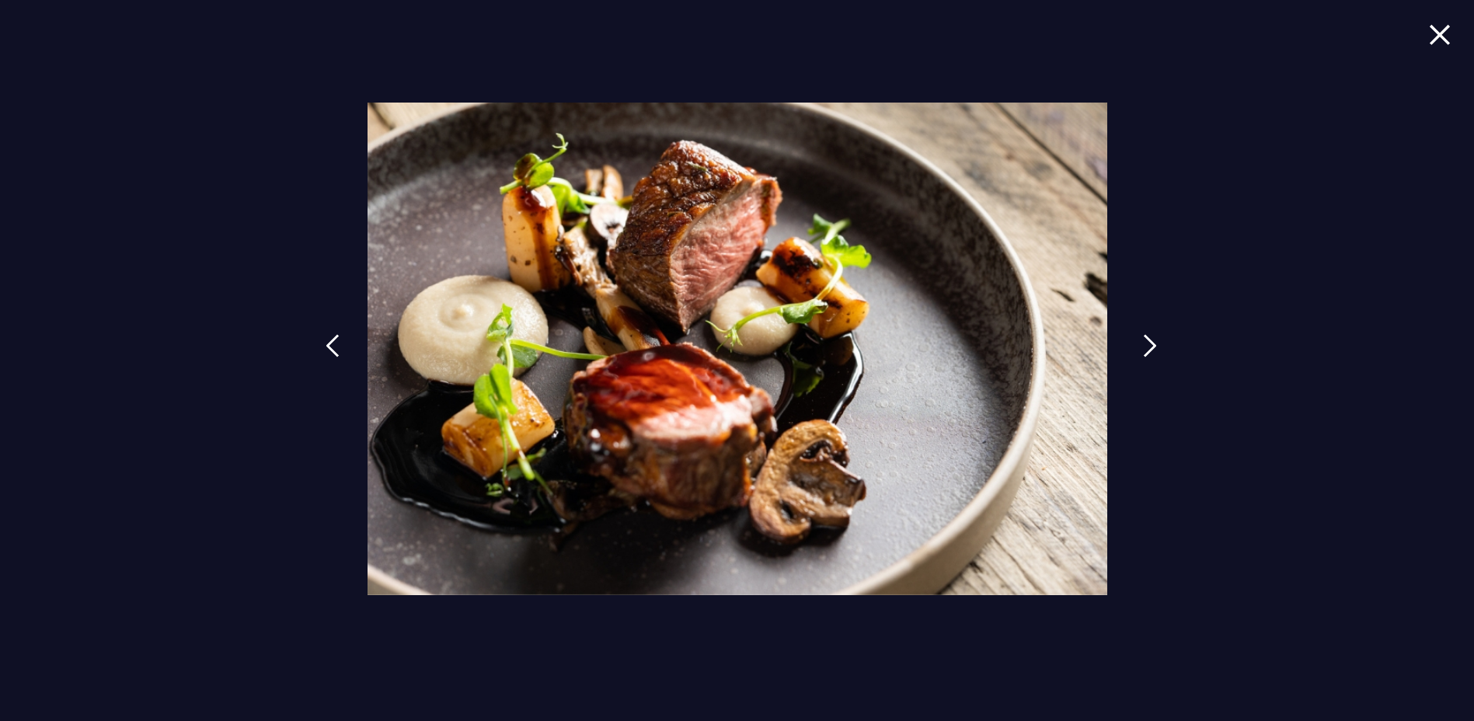
click at [1153, 337] on img at bounding box center [1150, 345] width 14 height 23
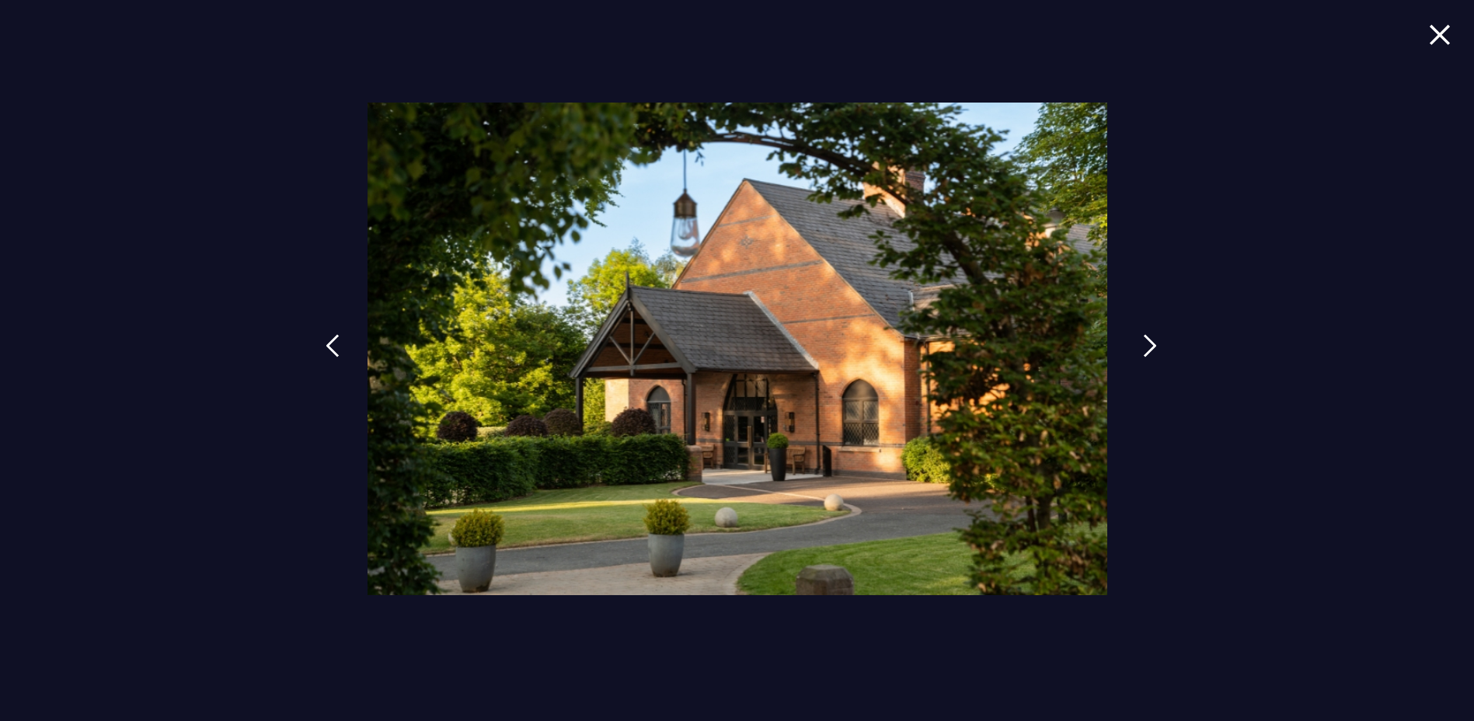
click at [1153, 337] on img at bounding box center [1150, 345] width 14 height 23
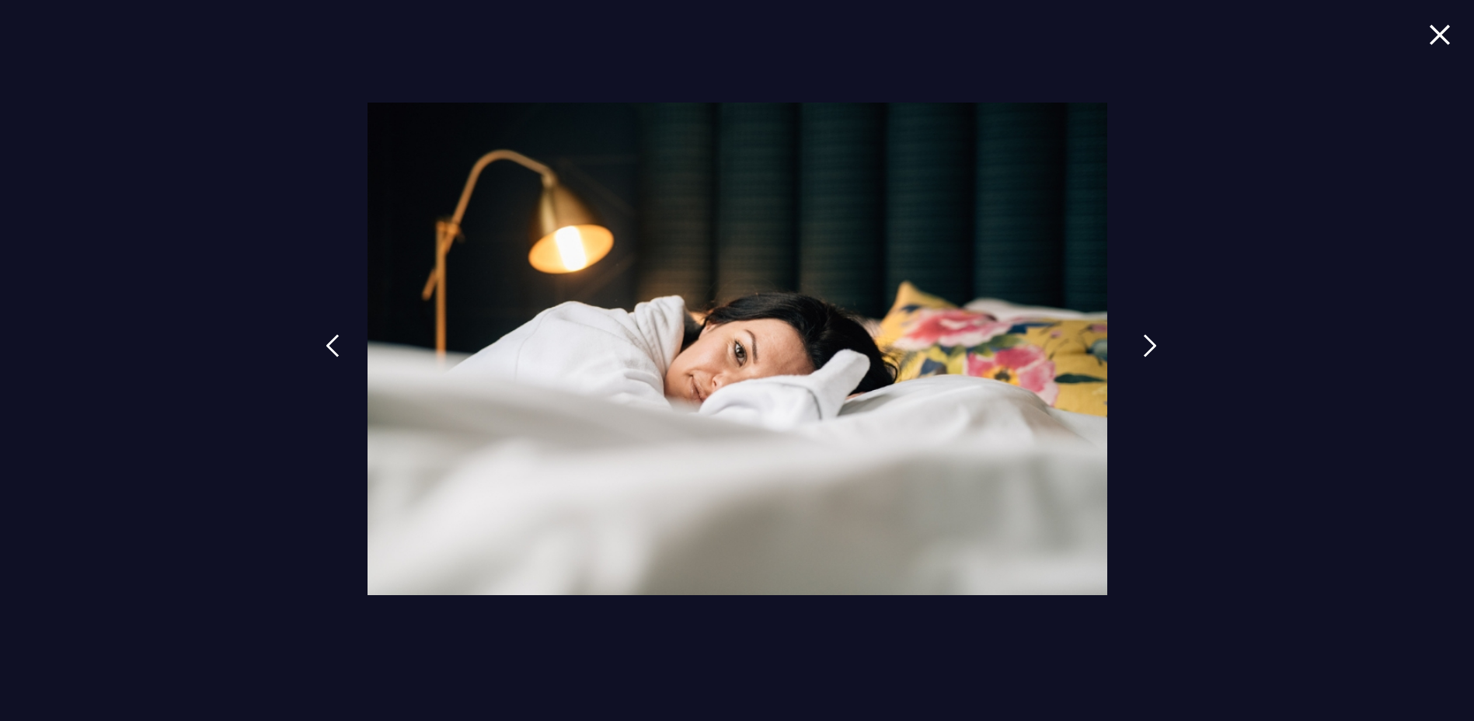
click at [1153, 337] on img at bounding box center [1150, 345] width 14 height 23
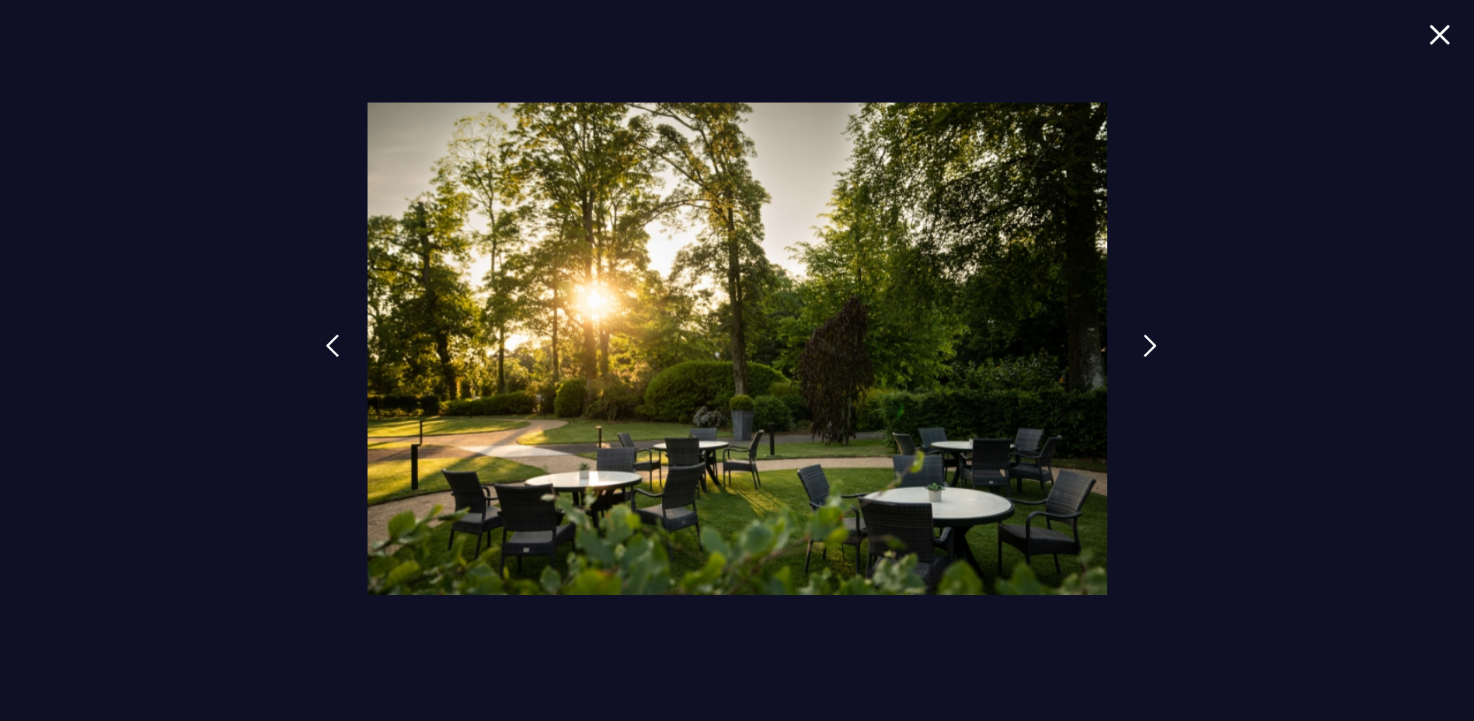
click at [1153, 337] on img at bounding box center [1150, 345] width 14 height 23
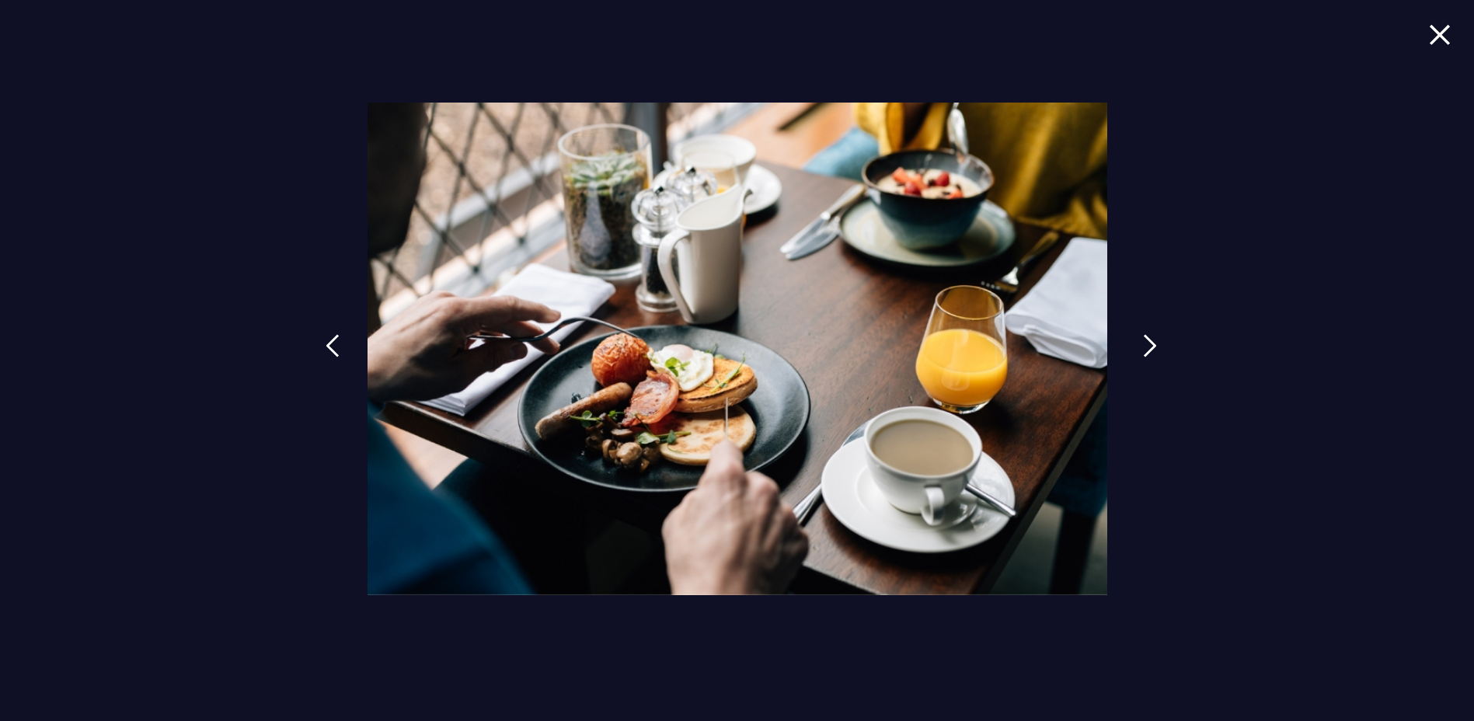
click at [1153, 337] on img at bounding box center [1150, 345] width 14 height 23
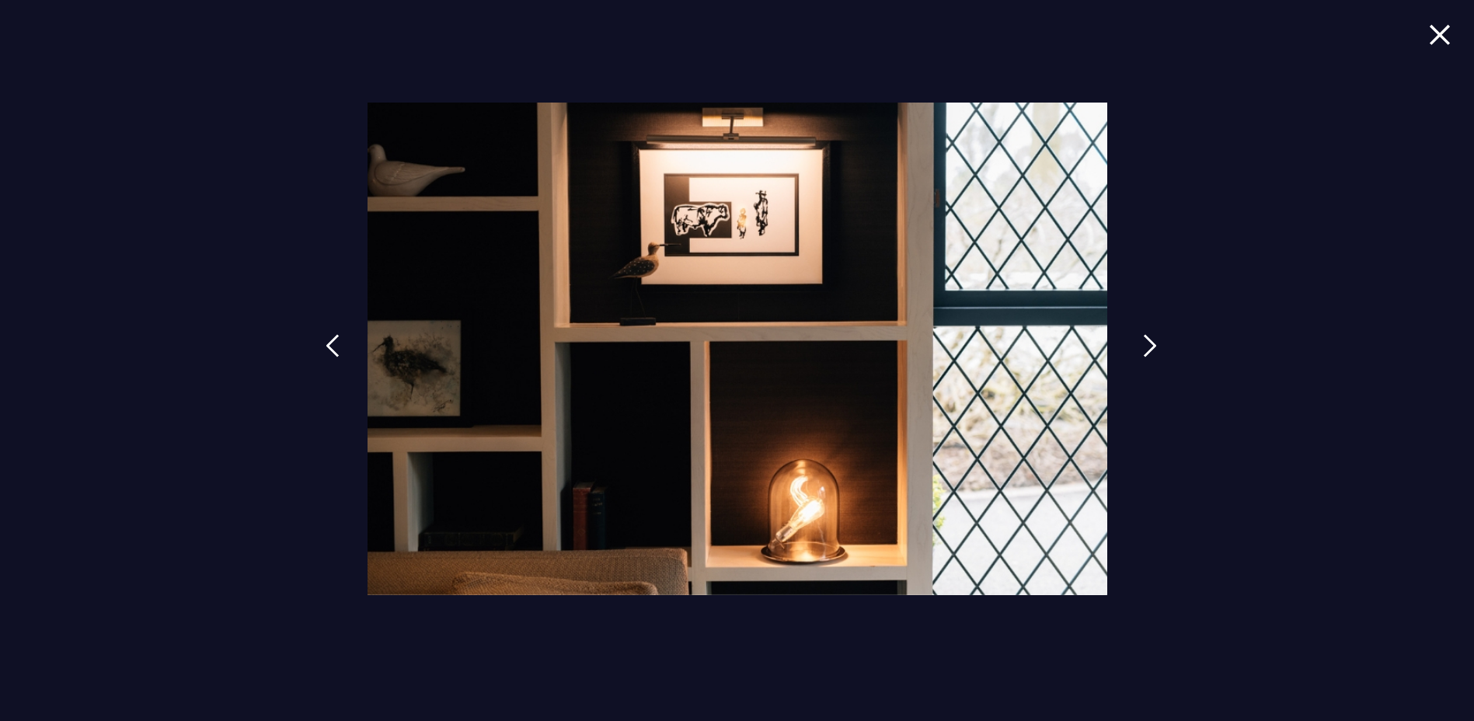
click at [1153, 337] on img at bounding box center [1150, 345] width 14 height 23
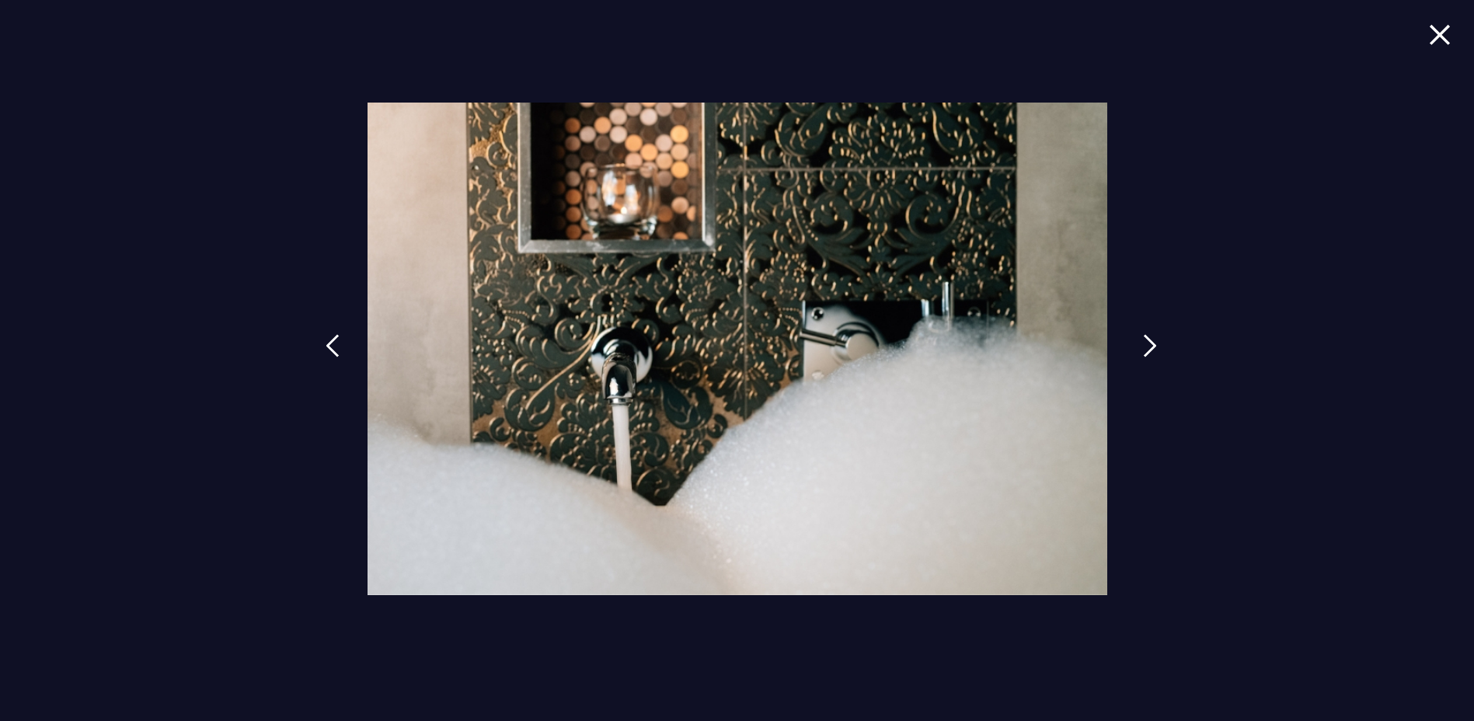
click at [1153, 337] on img at bounding box center [1150, 345] width 14 height 23
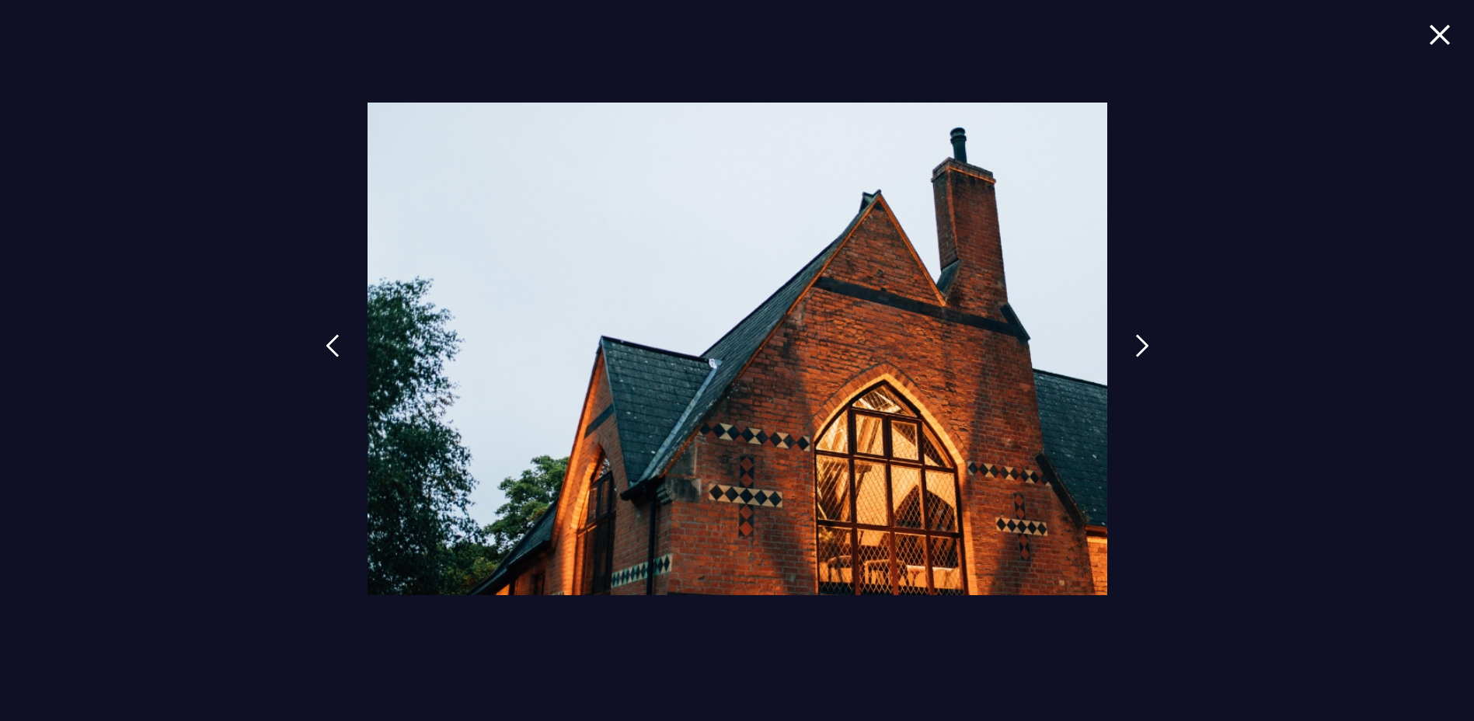
click at [1446, 33] on img at bounding box center [1440, 34] width 22 height 21
